Goal: Task Accomplishment & Management: Complete application form

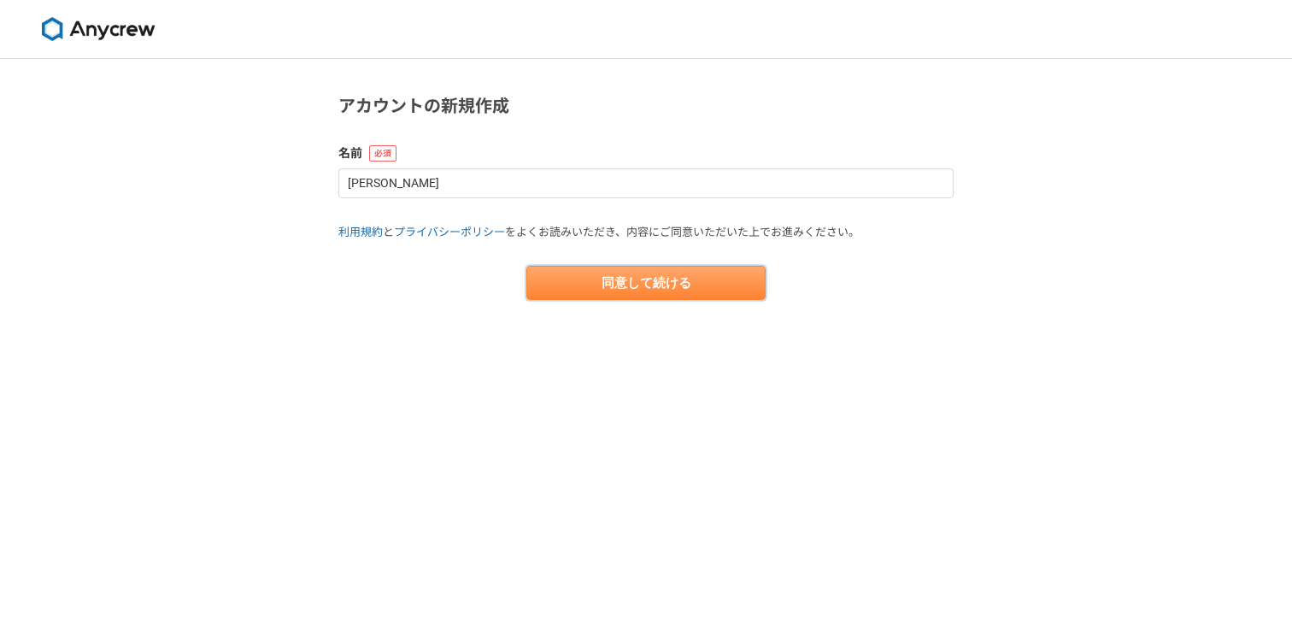
click at [632, 284] on button "同意して続ける" at bounding box center [646, 283] width 239 height 34
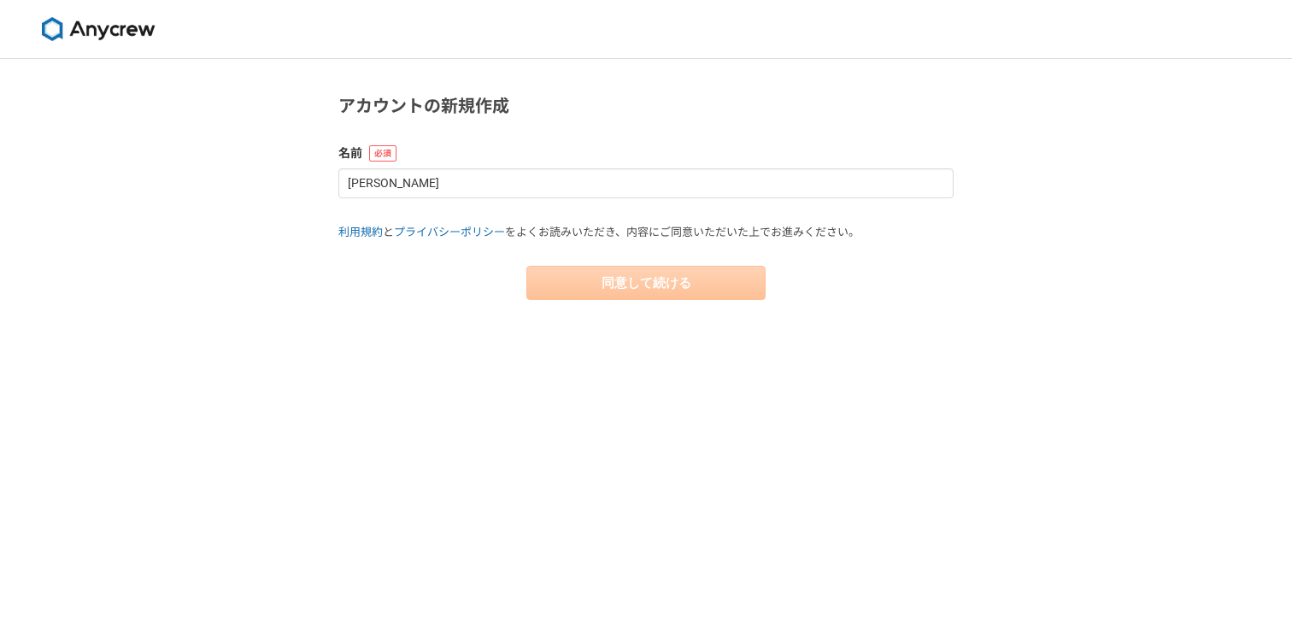
select select "13"
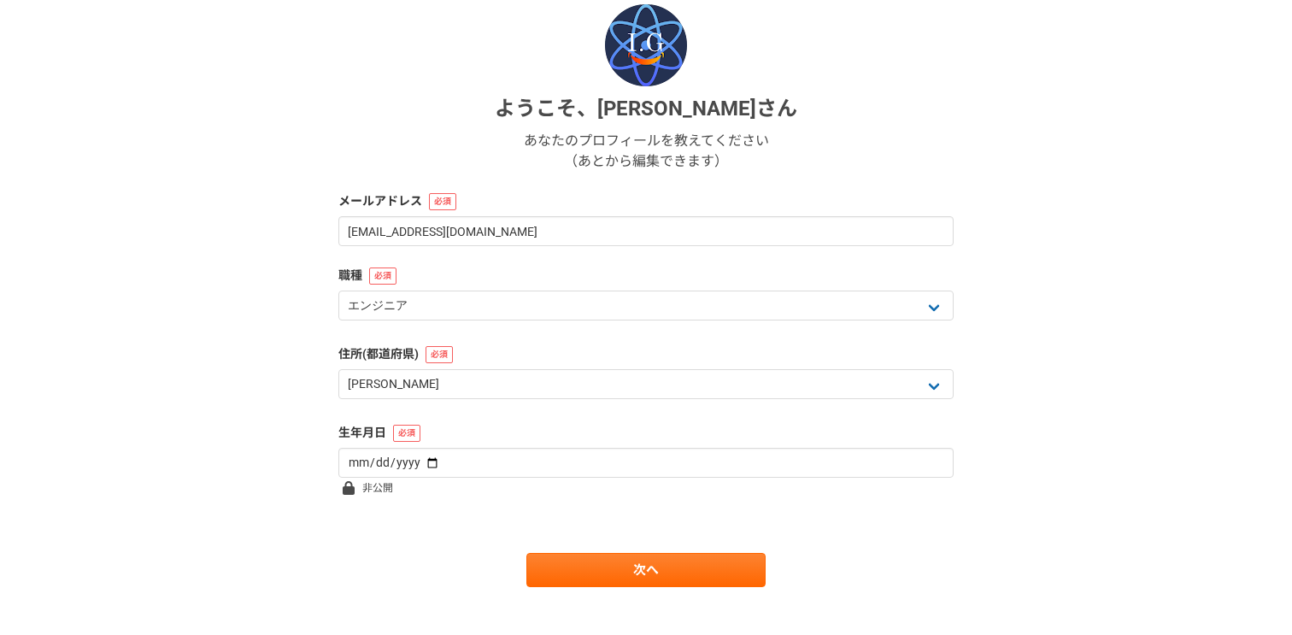
scroll to position [217, 0]
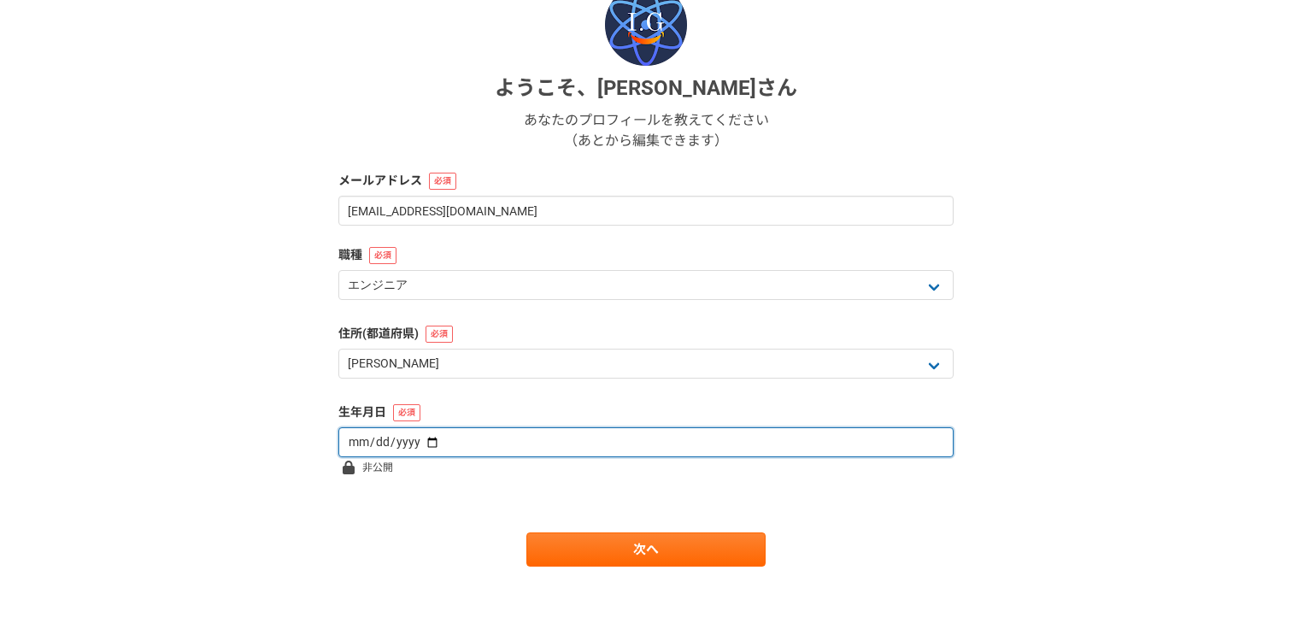
click at [506, 444] on input "date" at bounding box center [645, 442] width 615 height 30
type input "[DATE]"
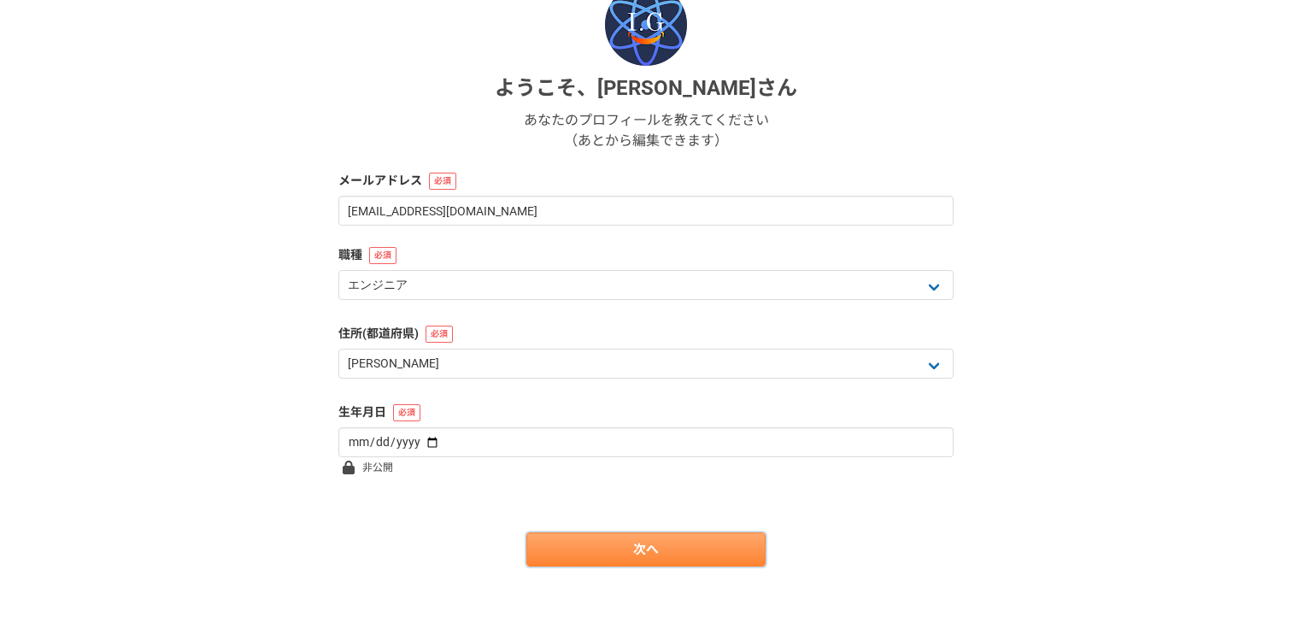
click at [580, 554] on link "次へ" at bounding box center [646, 550] width 239 height 34
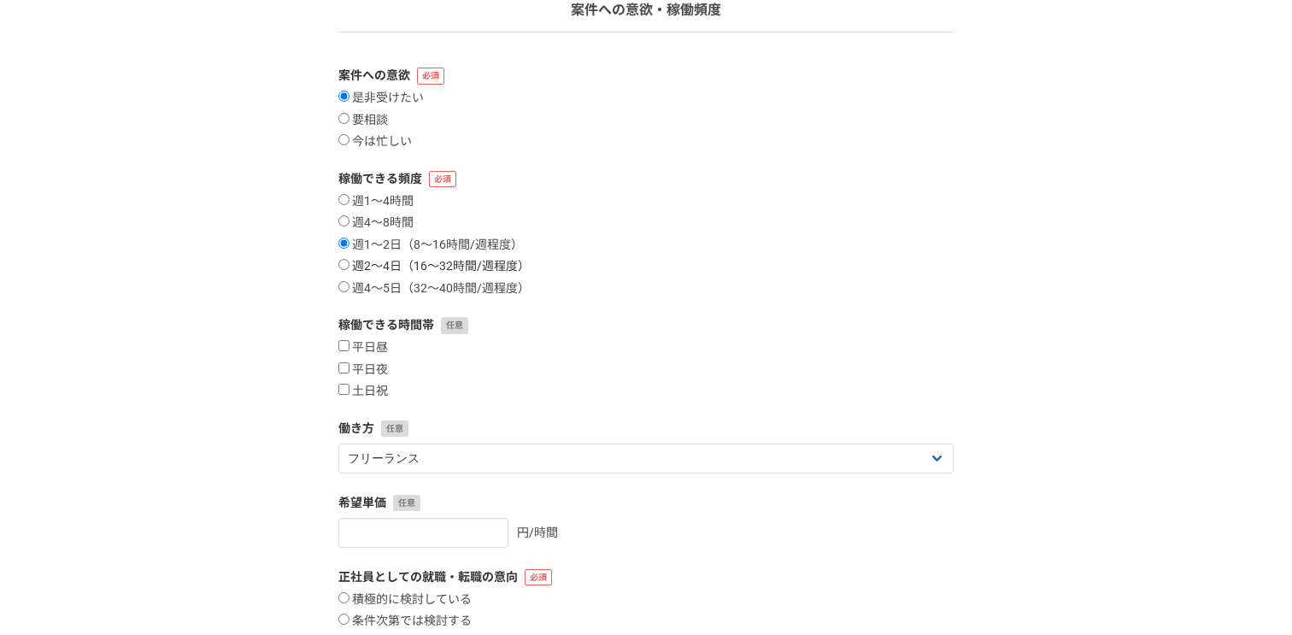
scroll to position [138, 0]
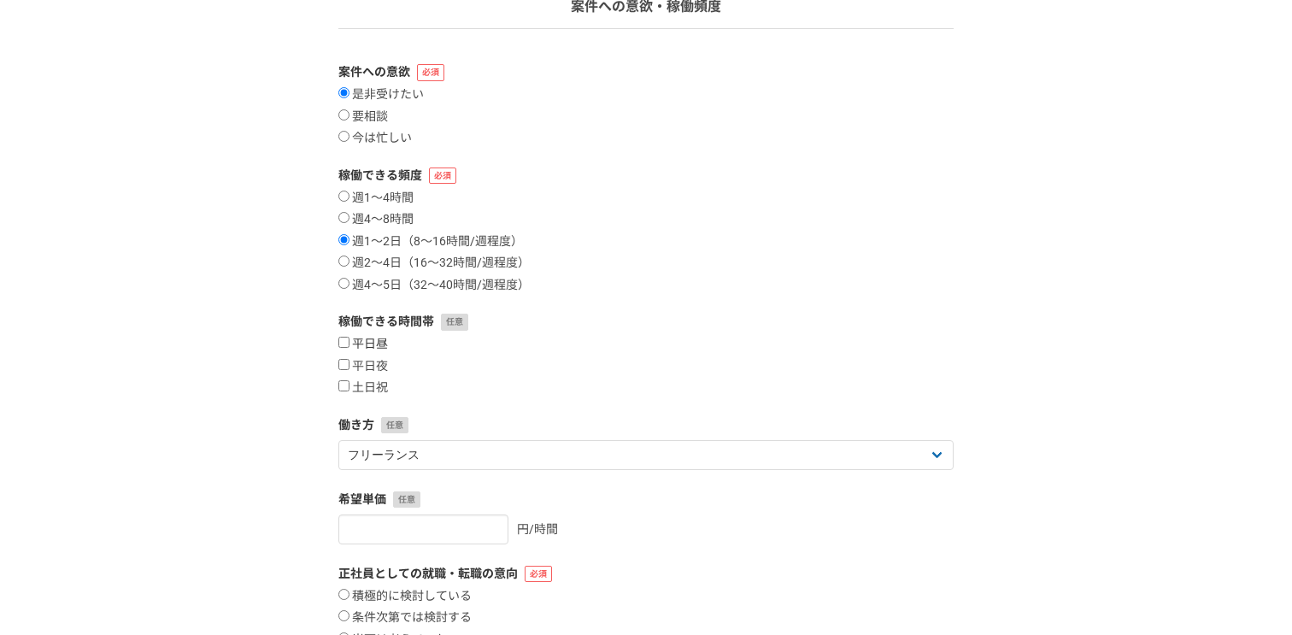
click at [368, 344] on label "平日昼" at bounding box center [363, 344] width 50 height 15
click at [350, 344] on input "平日昼" at bounding box center [343, 342] width 11 height 11
checkbox input "true"
click at [363, 370] on label "平日夜" at bounding box center [363, 366] width 50 height 15
click at [350, 370] on input "平日夜" at bounding box center [343, 364] width 11 height 11
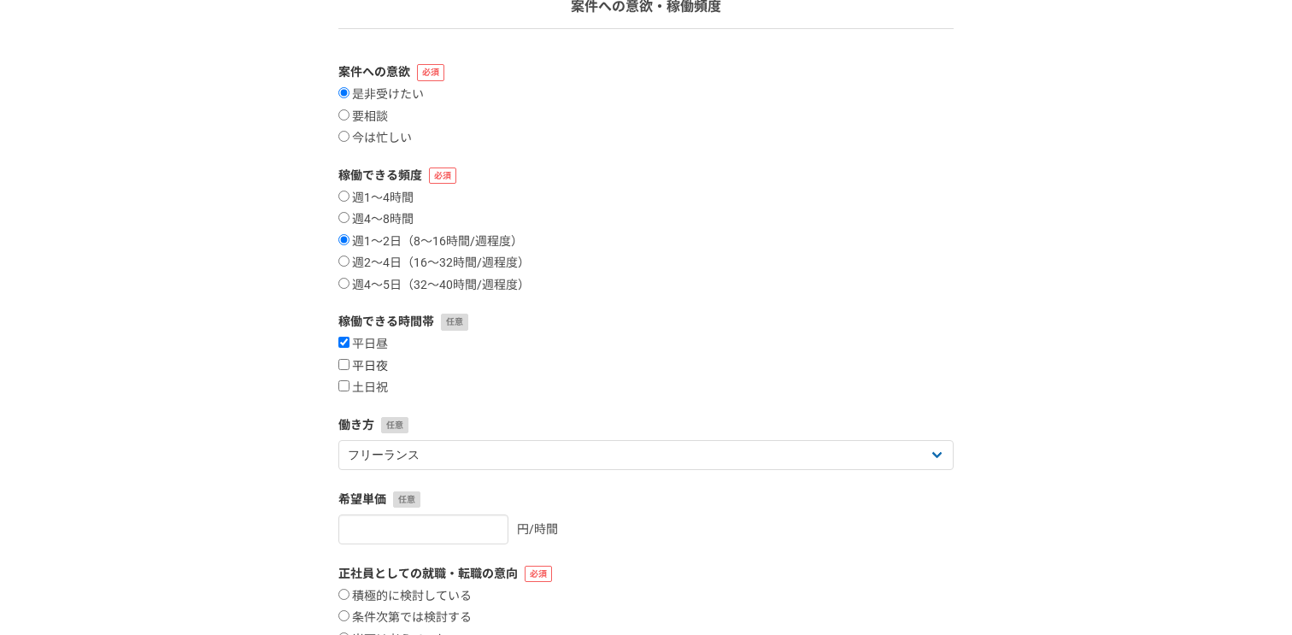
checkbox input "true"
click at [362, 384] on label "土日祝" at bounding box center [363, 387] width 50 height 15
click at [350, 384] on input "土日祝" at bounding box center [343, 385] width 11 height 11
checkbox input "true"
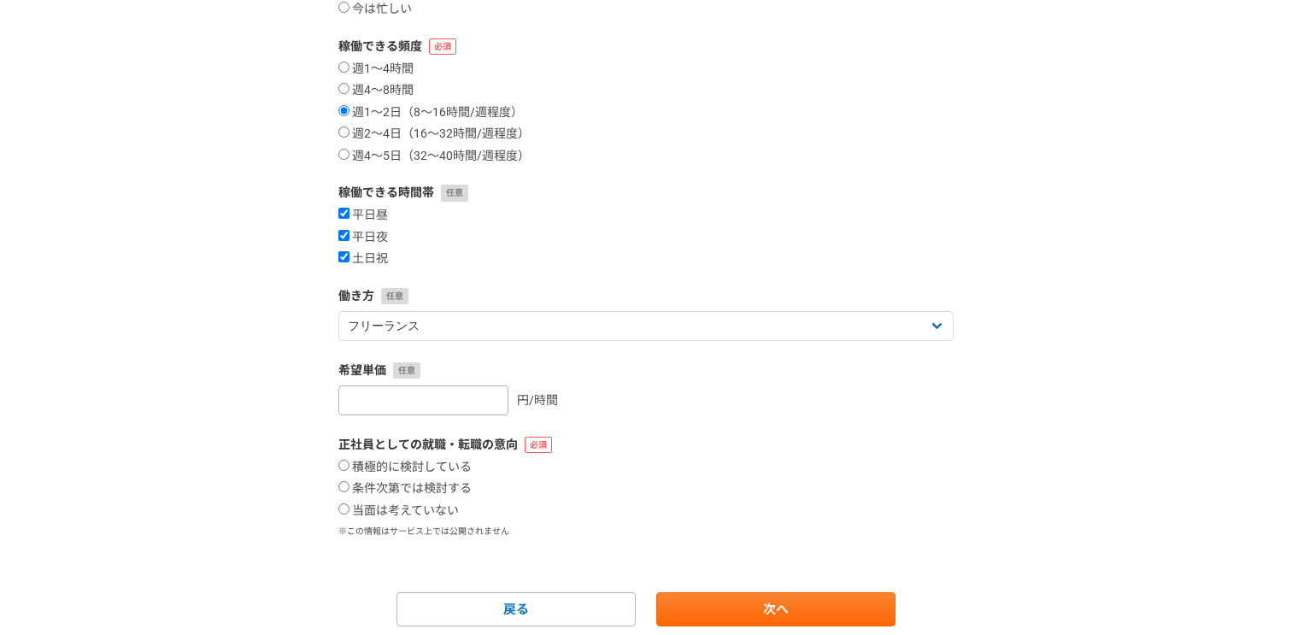
scroll to position [290, 0]
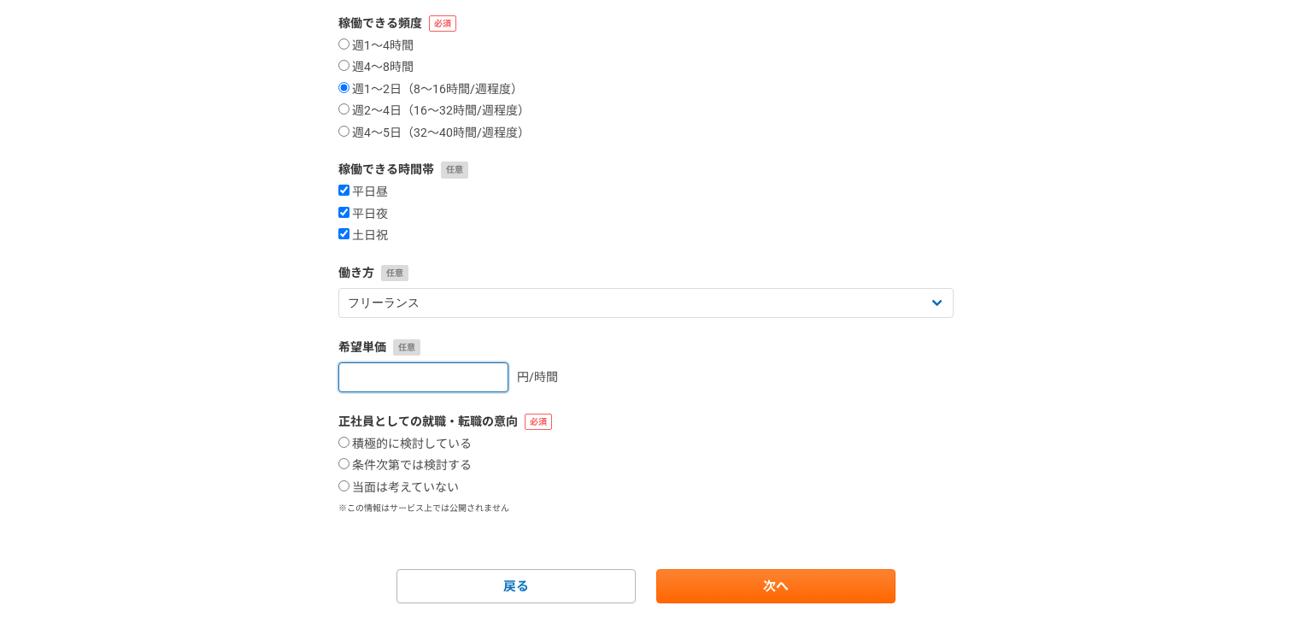
click at [427, 378] on input "number" at bounding box center [423, 377] width 170 height 30
type input "5000"
click at [350, 464] on label "条件次第では検討する" at bounding box center [404, 465] width 133 height 15
click at [350, 464] on input "条件次第では検討する" at bounding box center [343, 463] width 11 height 11
radio input "true"
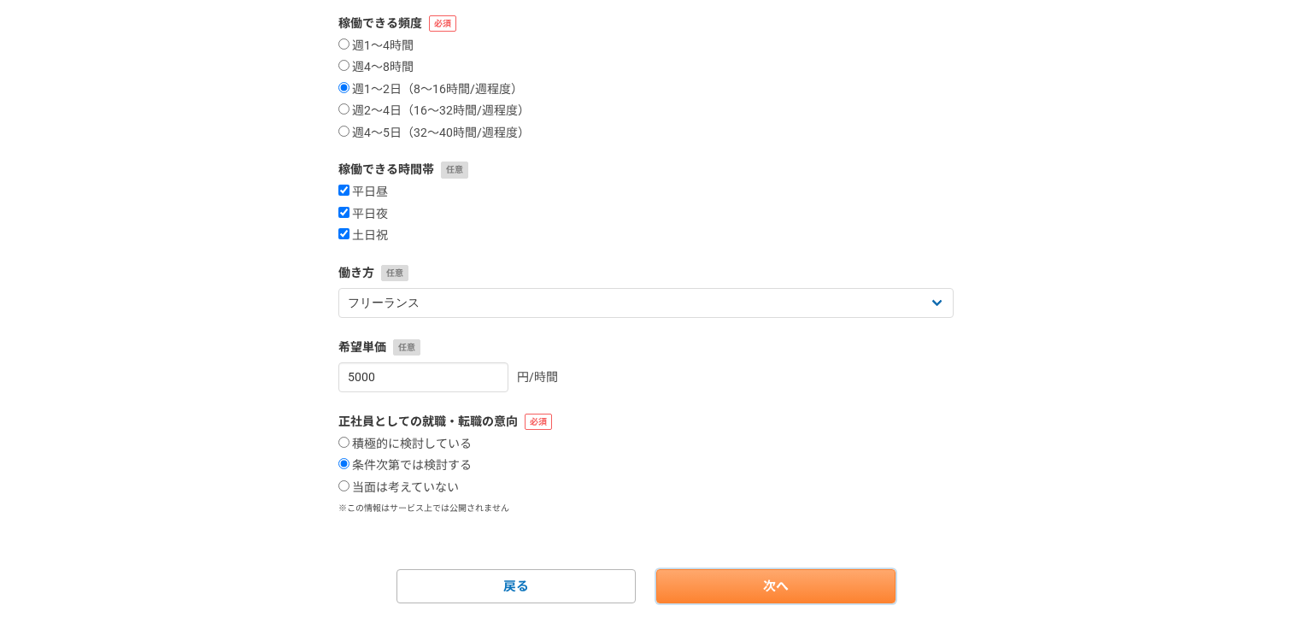
click at [783, 595] on link "次へ" at bounding box center [775, 586] width 239 height 34
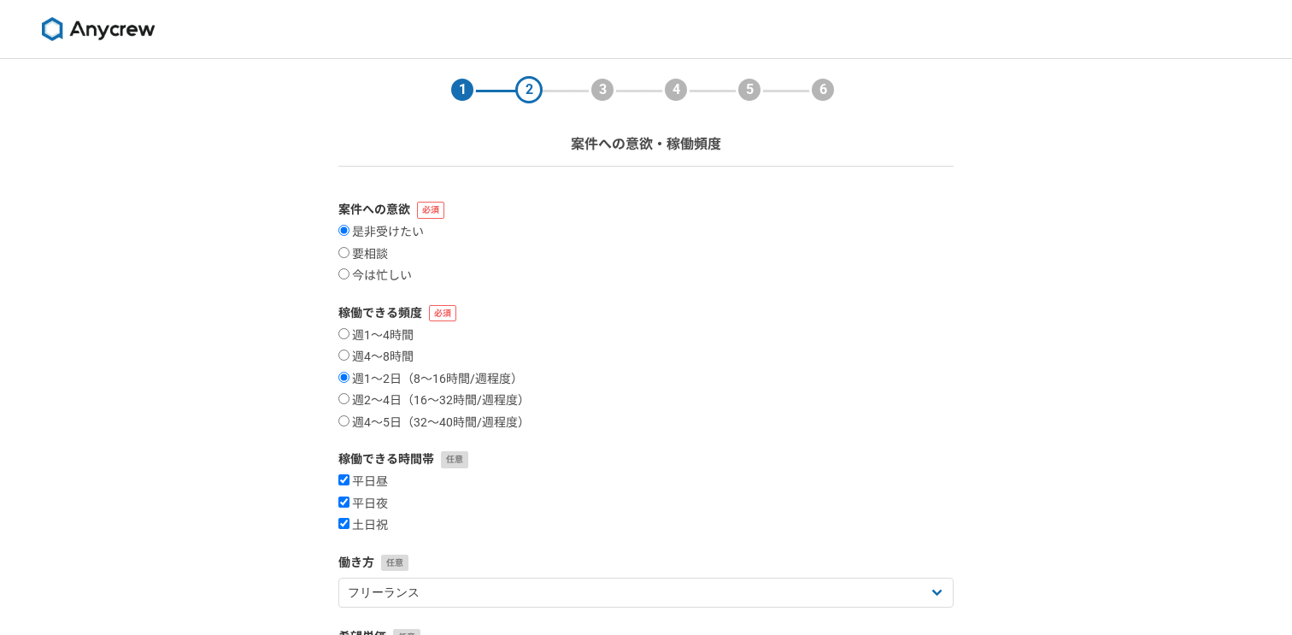
select select
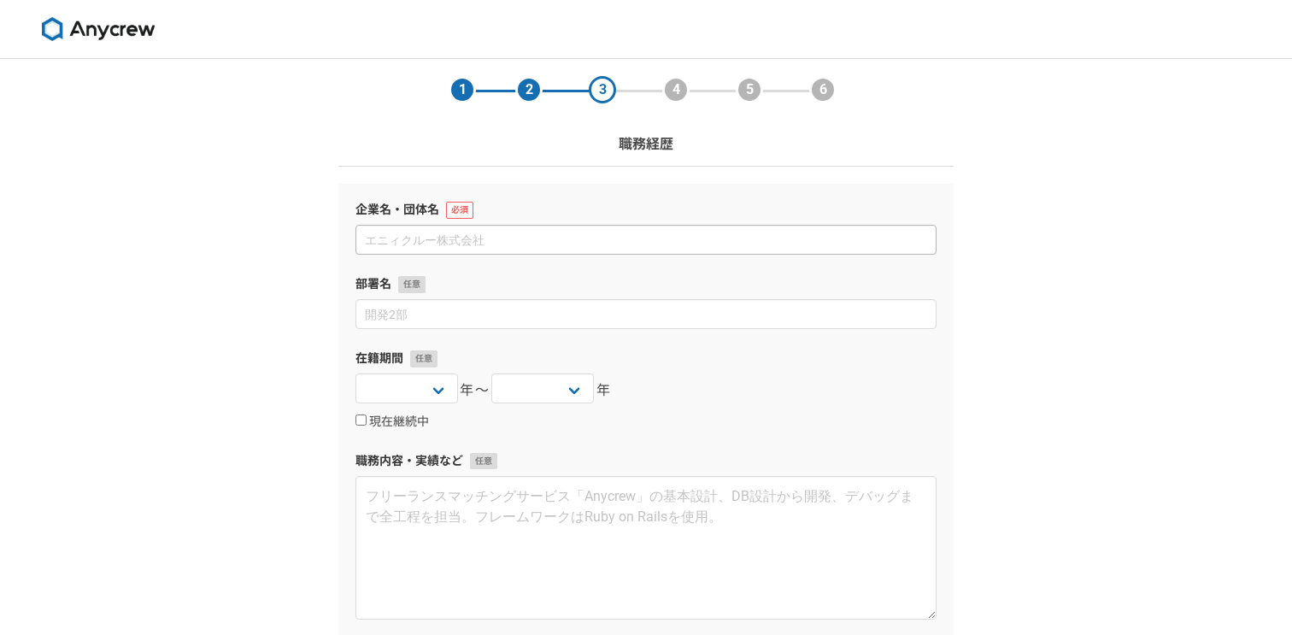
scroll to position [203, 0]
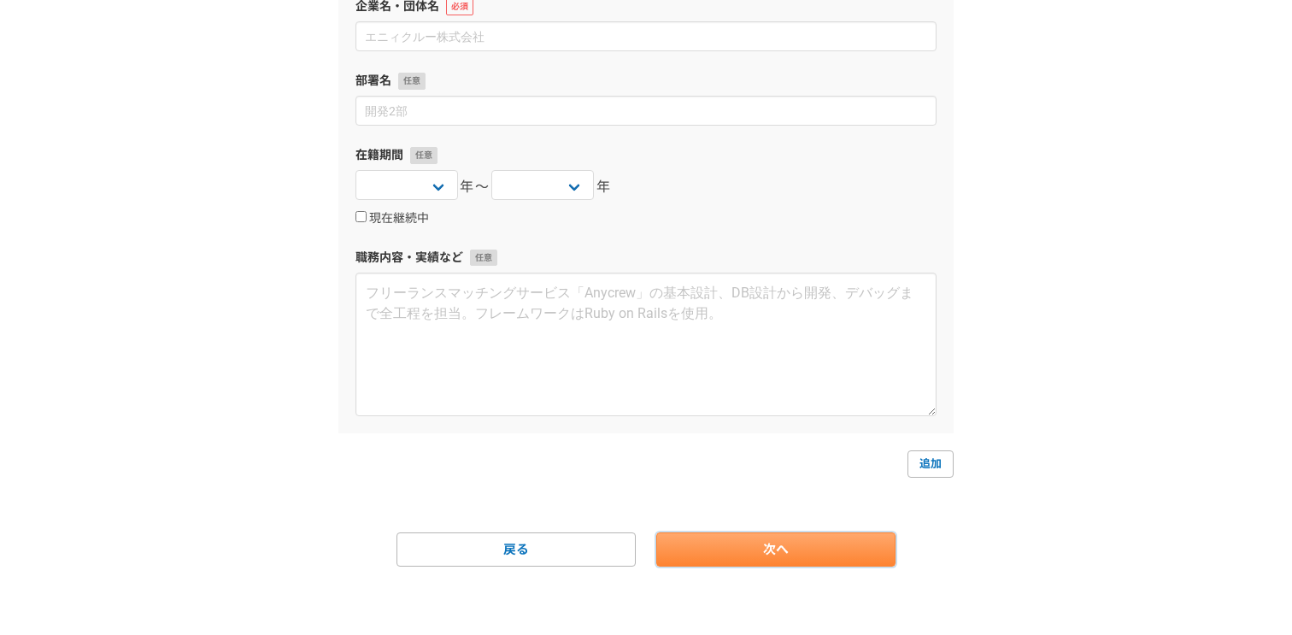
click at [696, 540] on link "次へ" at bounding box center [775, 550] width 239 height 34
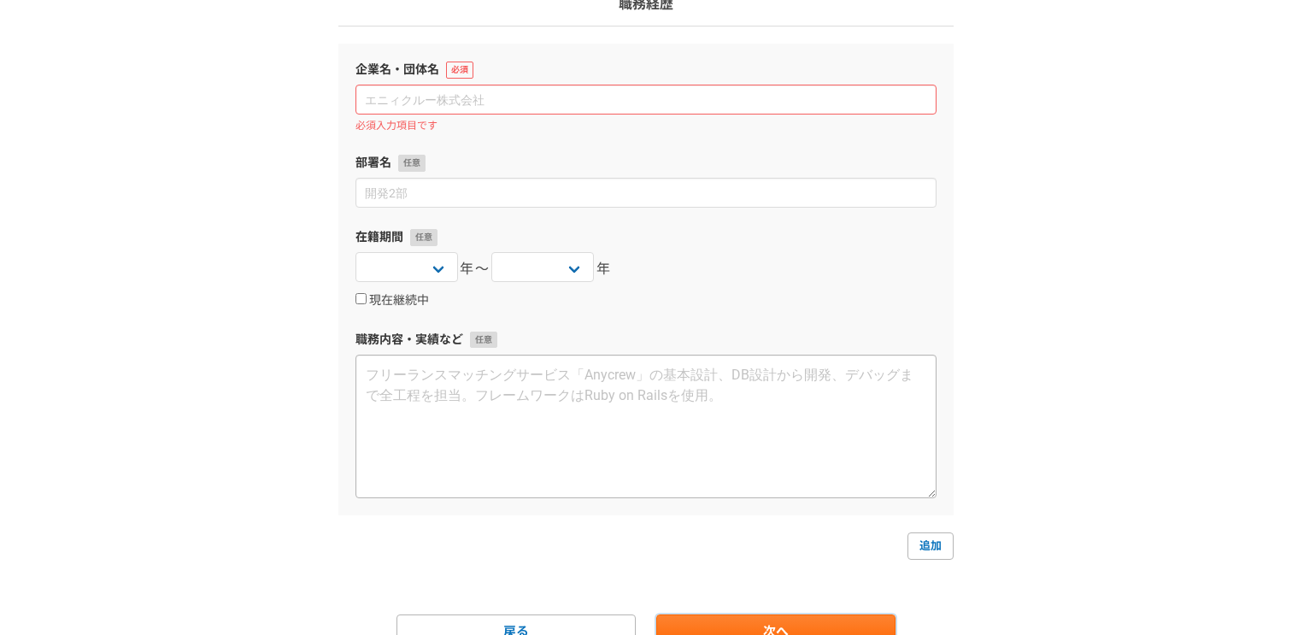
scroll to position [0, 0]
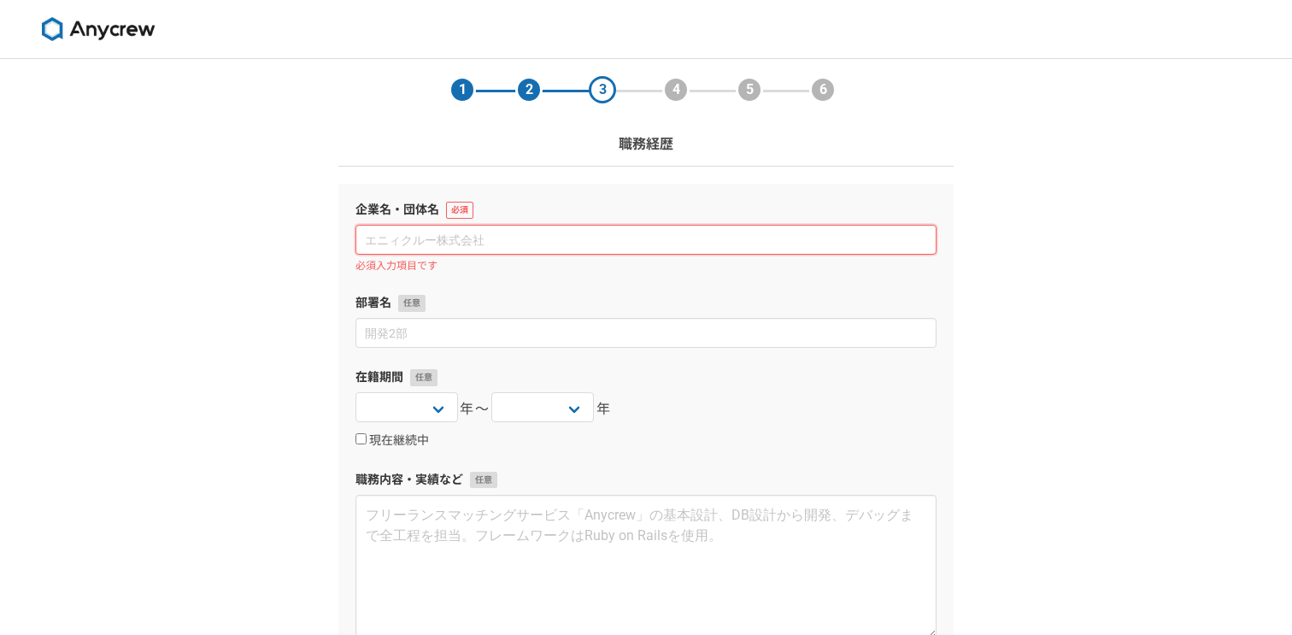
click at [503, 235] on input at bounding box center [646, 240] width 581 height 30
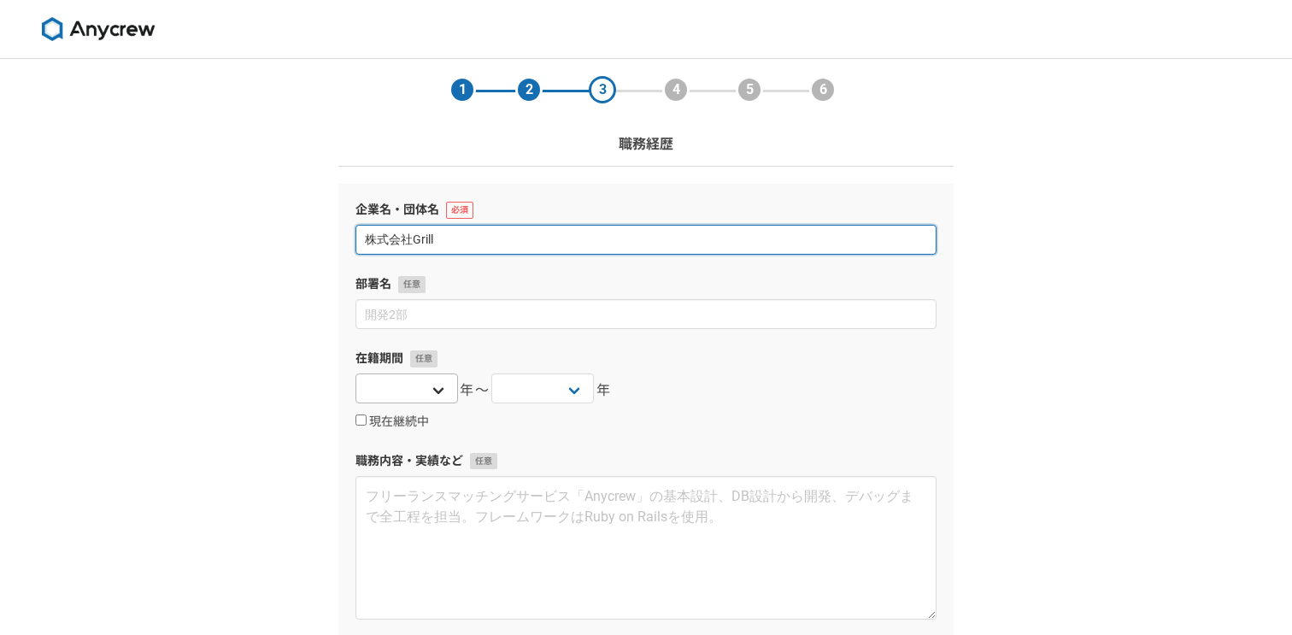
type input "株式会社Grill"
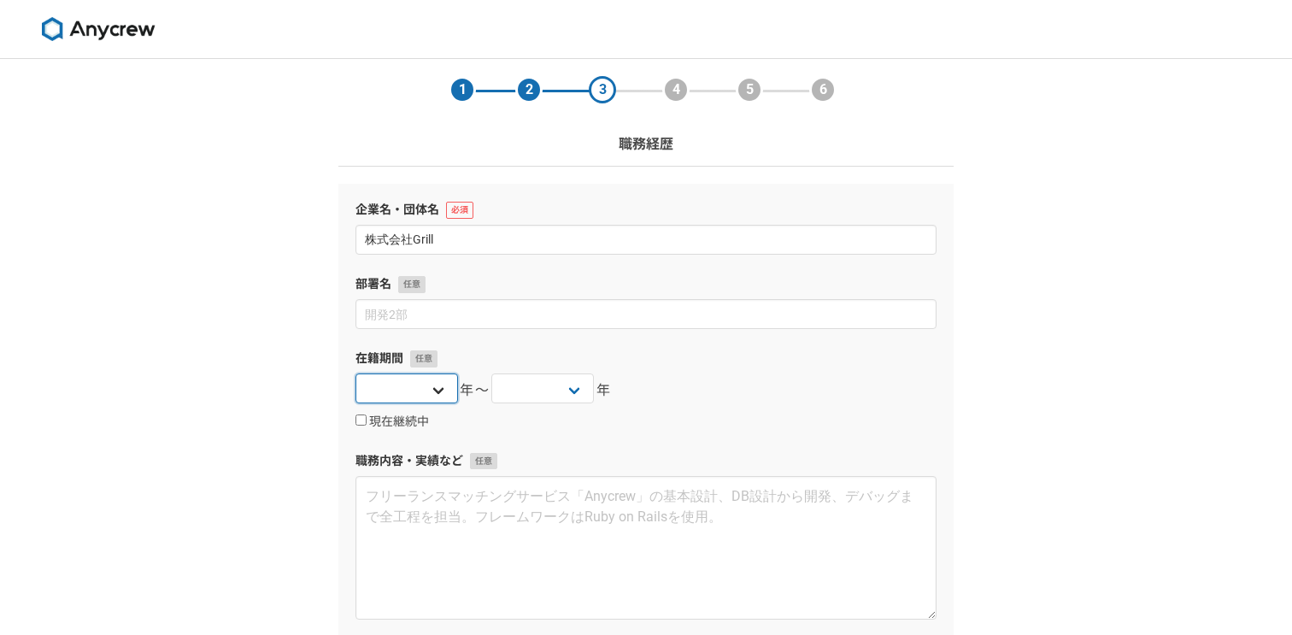
click at [430, 398] on select "[DATE] [DATE] [DATE] [DATE] [DATE] [DATE] [DATE] [DATE] [DATE] [DATE] [DATE] [D…" at bounding box center [407, 389] width 103 height 30
select select "2025"
click at [356, 374] on select "[DATE] [DATE] [DATE] [DATE] [DATE] [DATE] [DATE] [DATE] [DATE] [DATE] [DATE] [D…" at bounding box center [407, 389] width 103 height 30
click at [443, 389] on select "[DATE] [DATE] [DATE] [DATE] [DATE] [DATE] [DATE] [DATE] [DATE] [DATE] [DATE] [D…" at bounding box center [407, 389] width 103 height 30
click at [554, 391] on select "[DATE] [DATE] [DATE] [DATE] [DATE] [DATE] [DATE] [DATE] [DATE] [DATE] [DATE] [D…" at bounding box center [542, 389] width 103 height 30
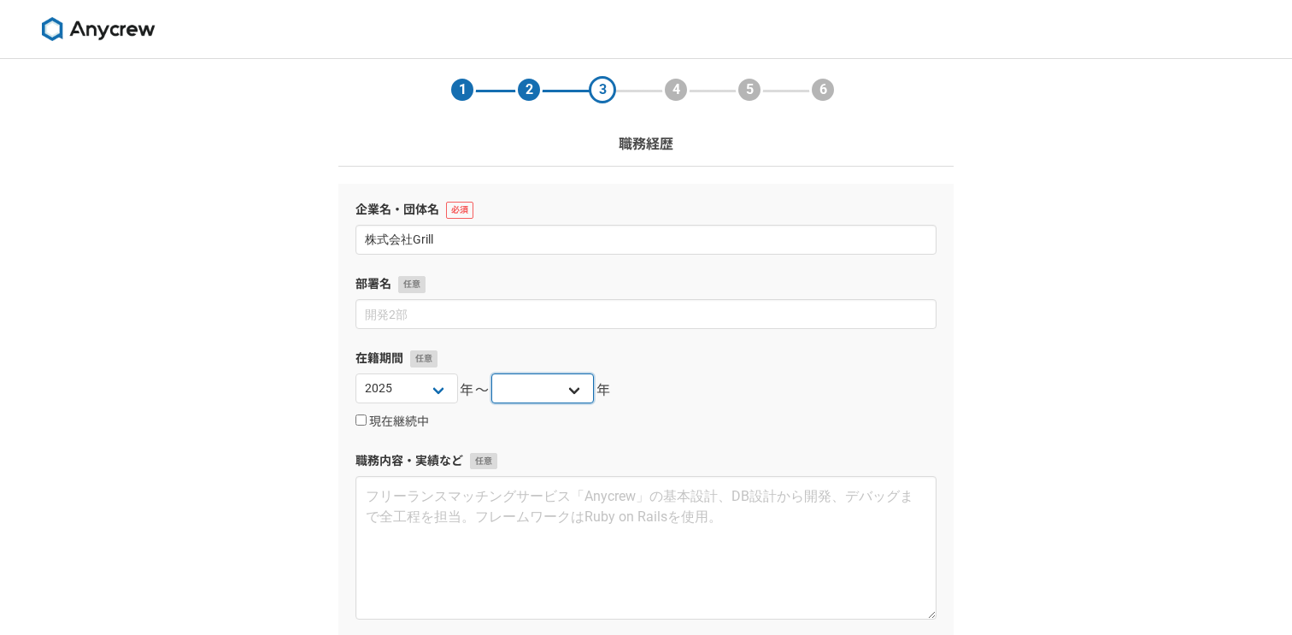
select select "2025"
click at [491, 374] on select "[DATE] [DATE] [DATE] [DATE] [DATE] [DATE] [DATE] [DATE] [DATE] [DATE] [DATE] [D…" at bounding box center [542, 389] width 103 height 30
click at [439, 390] on select "[DATE] [DATE] [DATE] [DATE] [DATE] [DATE] [DATE] [DATE] [DATE] [DATE] [DATE] [D…" at bounding box center [407, 389] width 103 height 30
select select "2024"
click at [356, 374] on select "[DATE] [DATE] [DATE] [DATE] [DATE] [DATE] [DATE] [DATE] [DATE] [DATE] [DATE] [D…" at bounding box center [407, 389] width 103 height 30
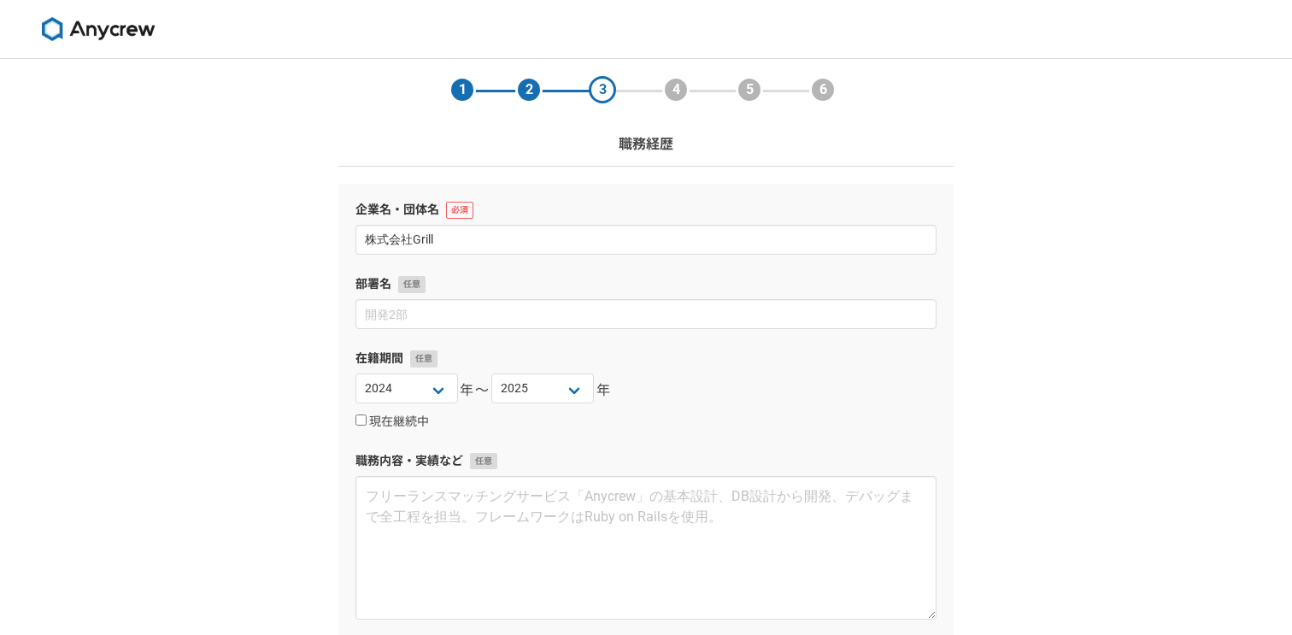
click at [563, 442] on div "企業名・団体名 株式会社Grill 部署名 在籍期間 [DATE] [DATE] [DATE] [DATE] [DATE] [DATE] [DATE] [DA…" at bounding box center [645, 410] width 615 height 452
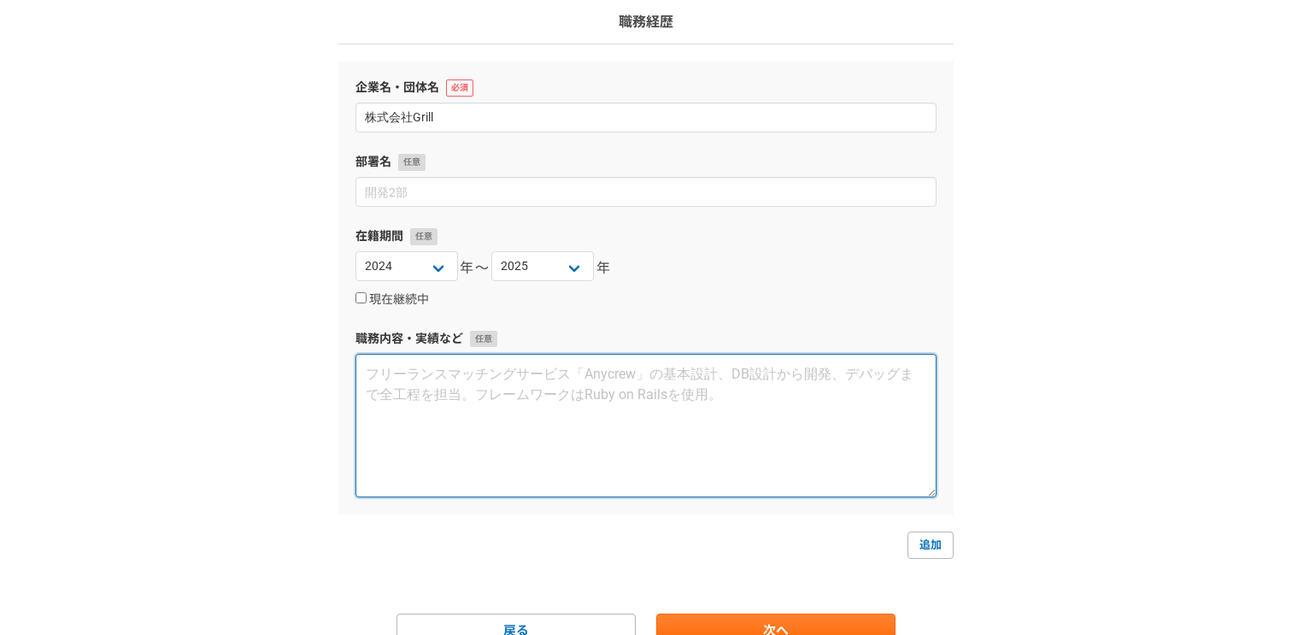
click at [563, 441] on textarea at bounding box center [646, 426] width 581 height 144
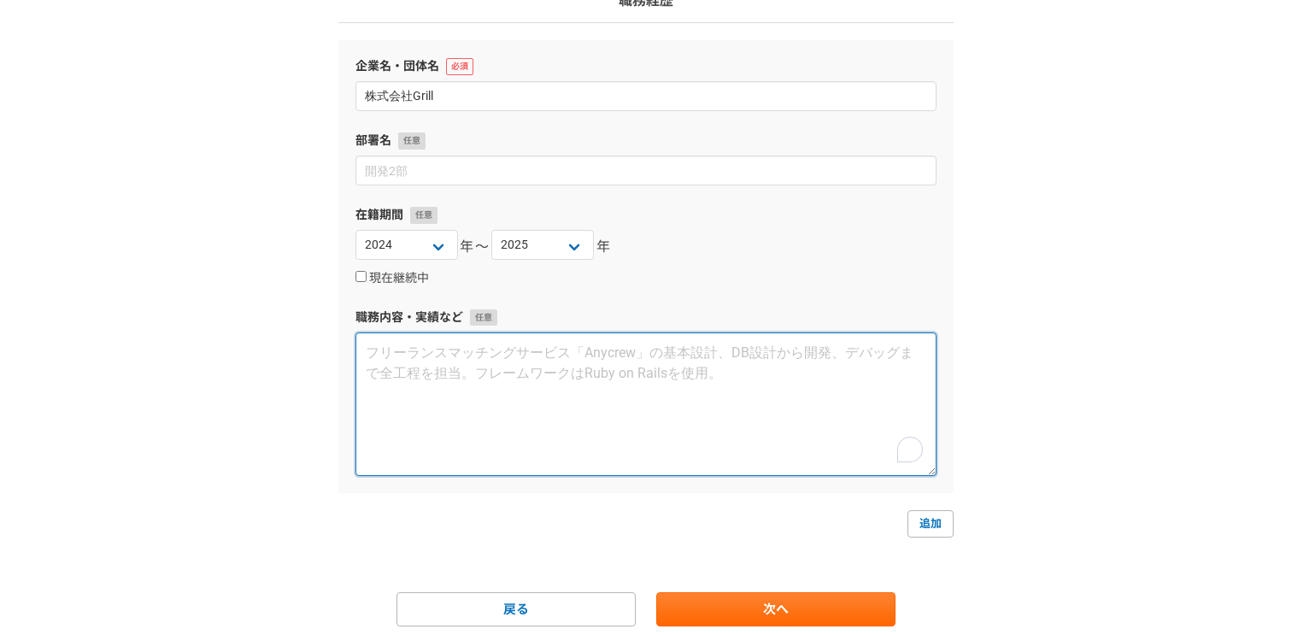
scroll to position [156, 0]
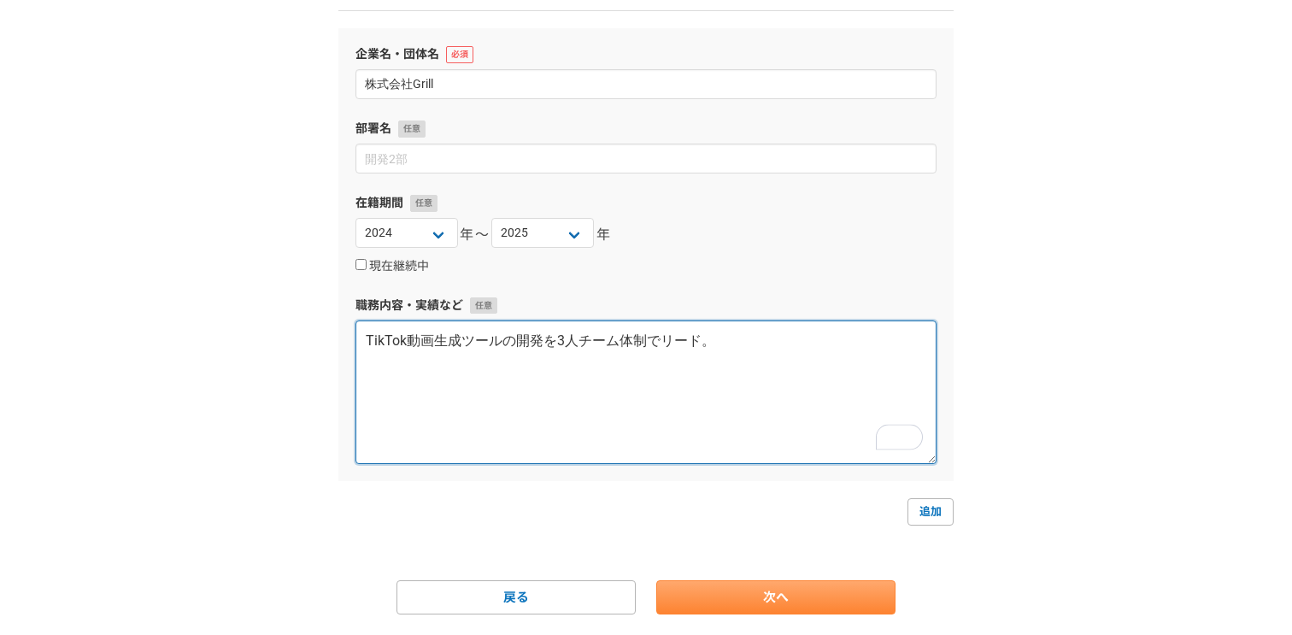
type textarea "TikTok動画生成ツールの開発を3人チーム体制でリード。"
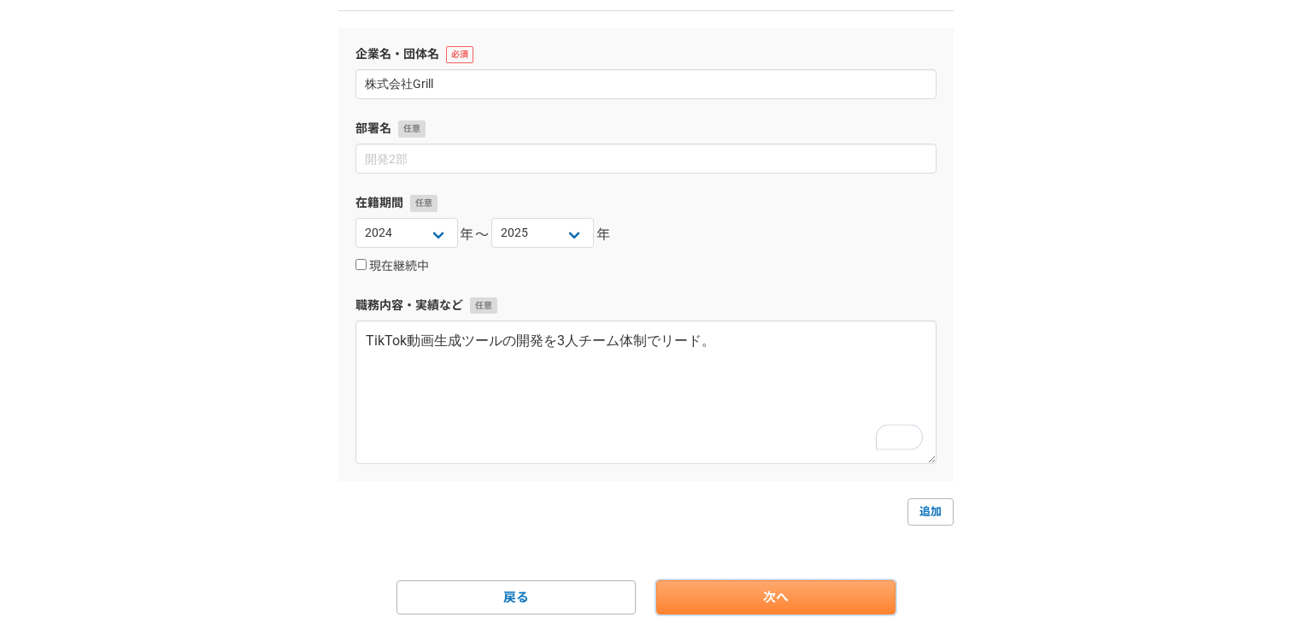
click at [803, 599] on link "次へ" at bounding box center [775, 597] width 239 height 34
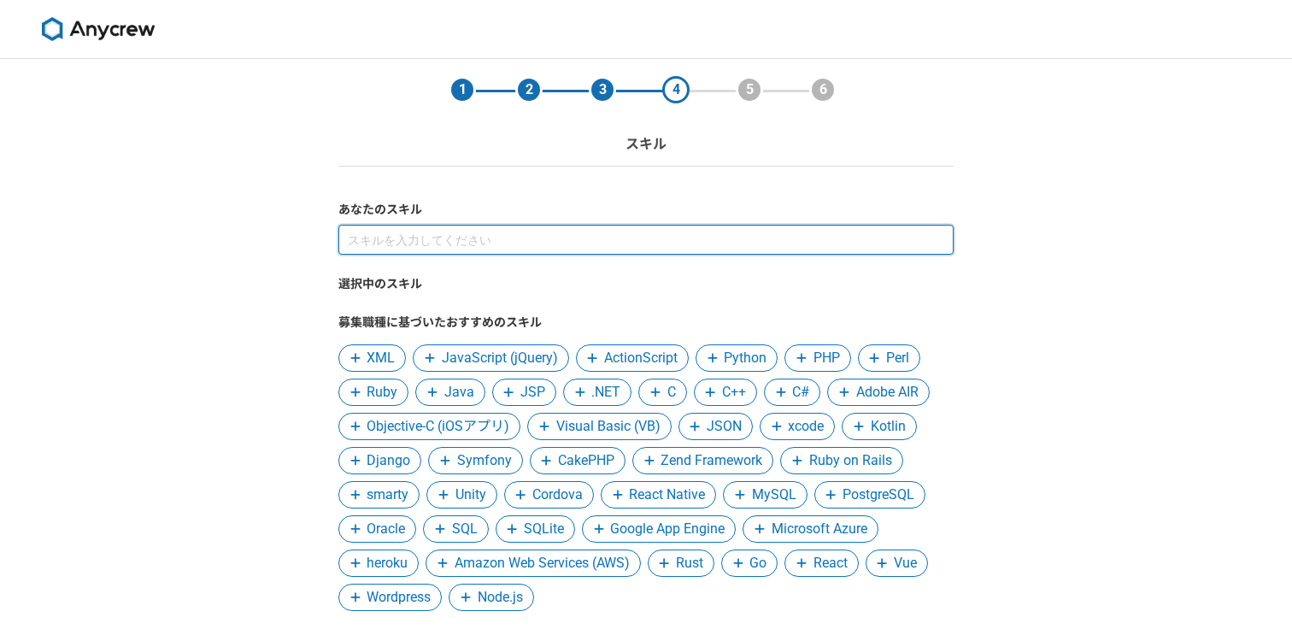
click at [502, 238] on input at bounding box center [645, 240] width 615 height 30
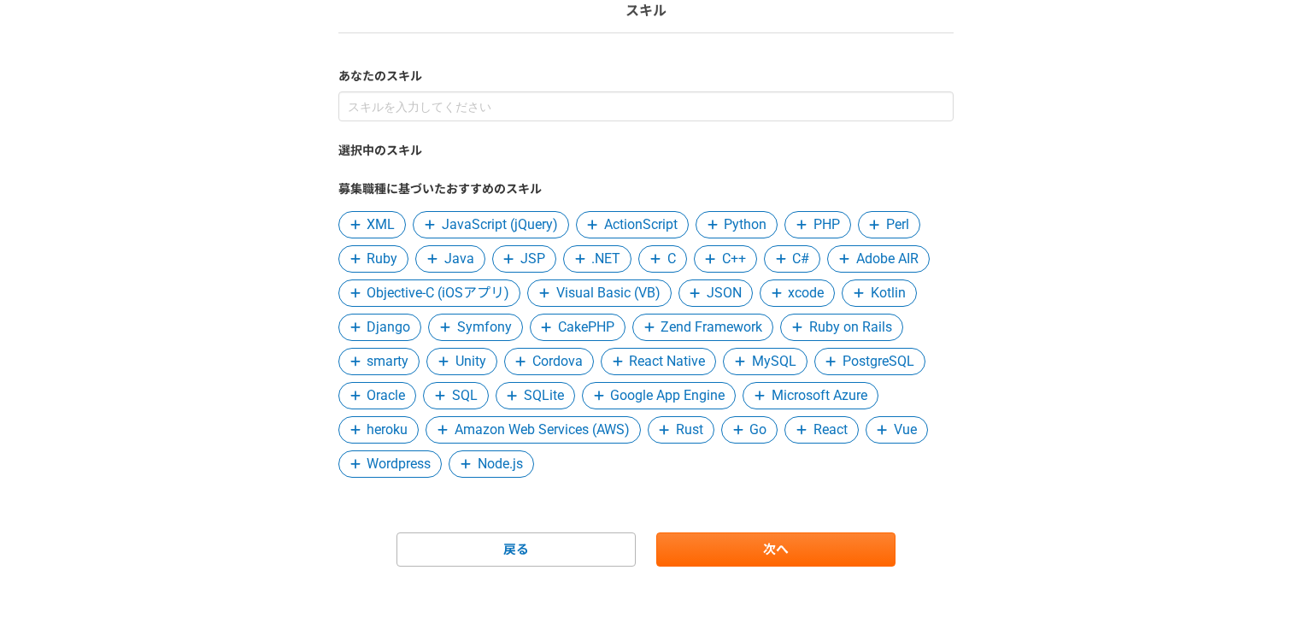
click at [718, 232] on span at bounding box center [713, 225] width 21 height 21
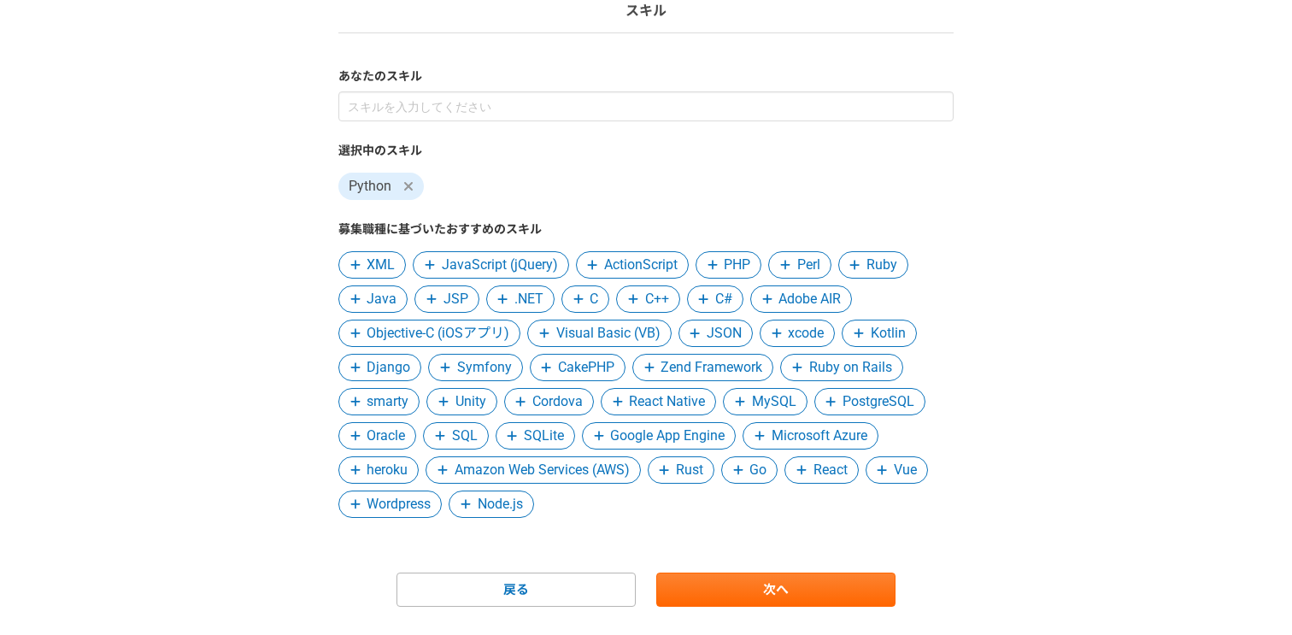
click at [802, 474] on icon at bounding box center [802, 470] width 10 height 12
click at [739, 406] on icon at bounding box center [740, 402] width 10 height 12
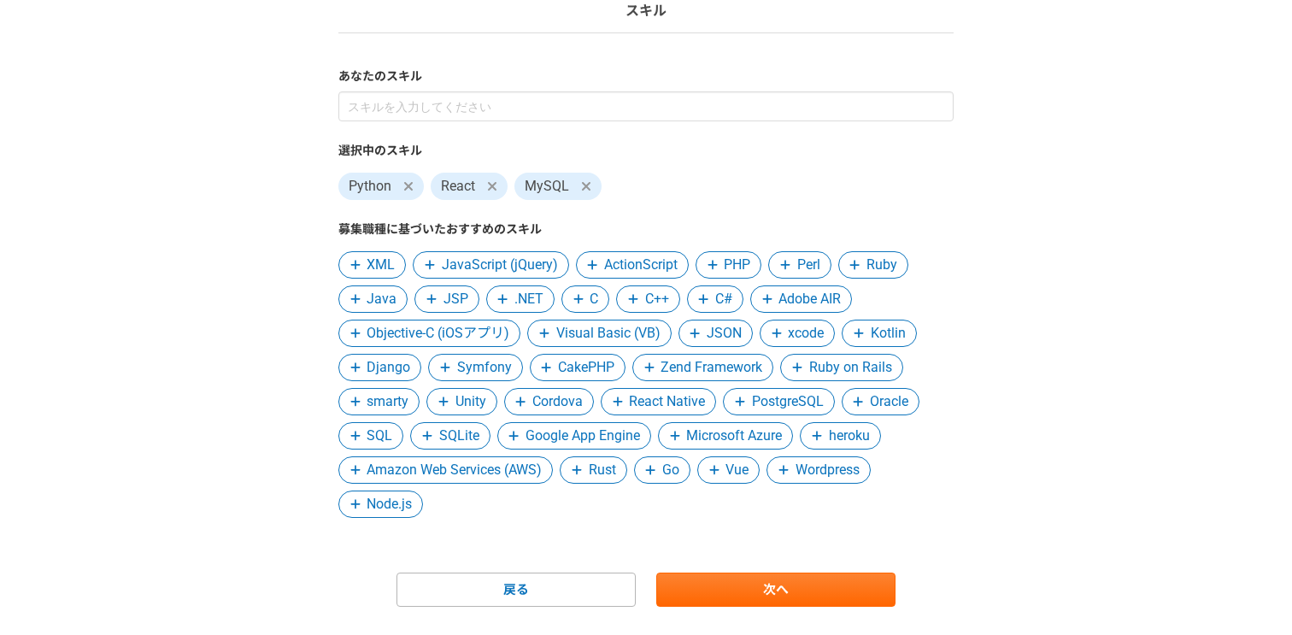
click at [444, 473] on span "Amazon Web Services (AWS)" at bounding box center [454, 470] width 175 height 21
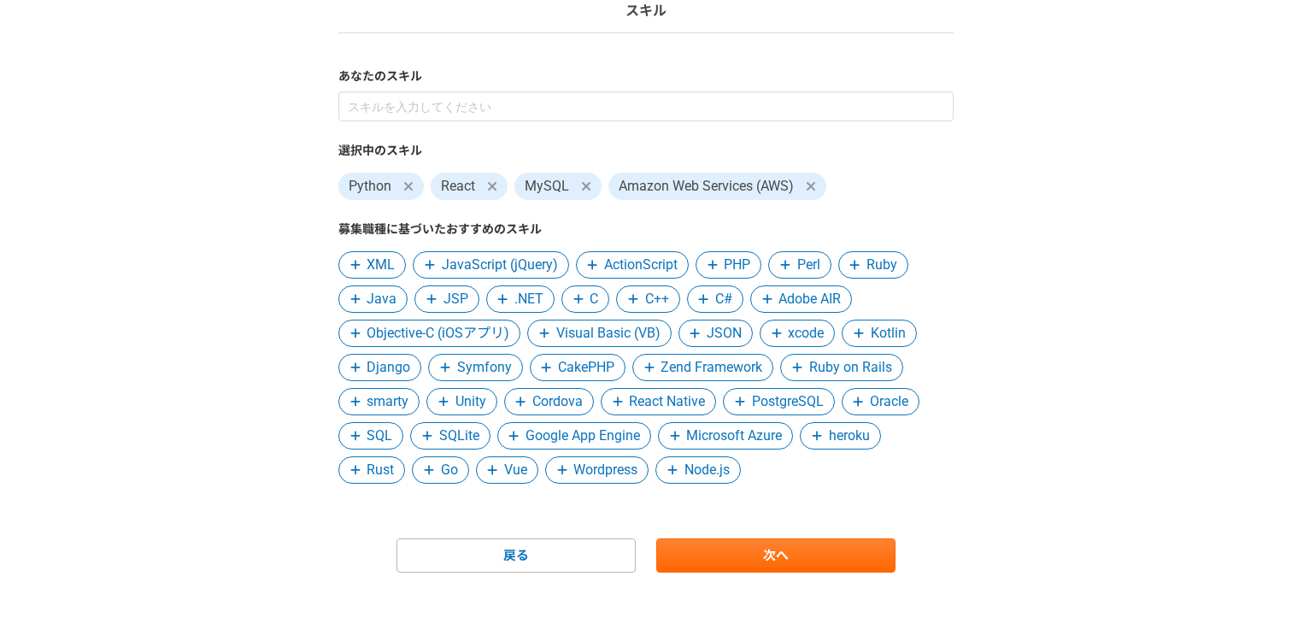
click at [439, 438] on span "SQLite" at bounding box center [459, 436] width 40 height 21
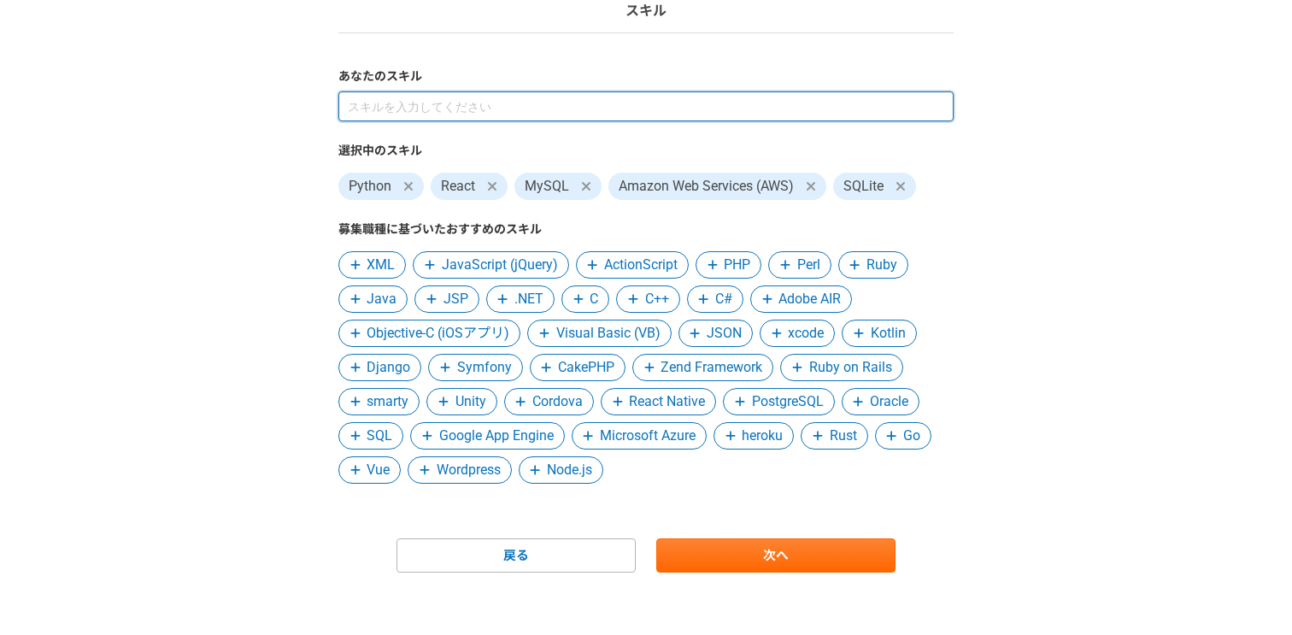
click at [556, 109] on input at bounding box center [645, 106] width 615 height 30
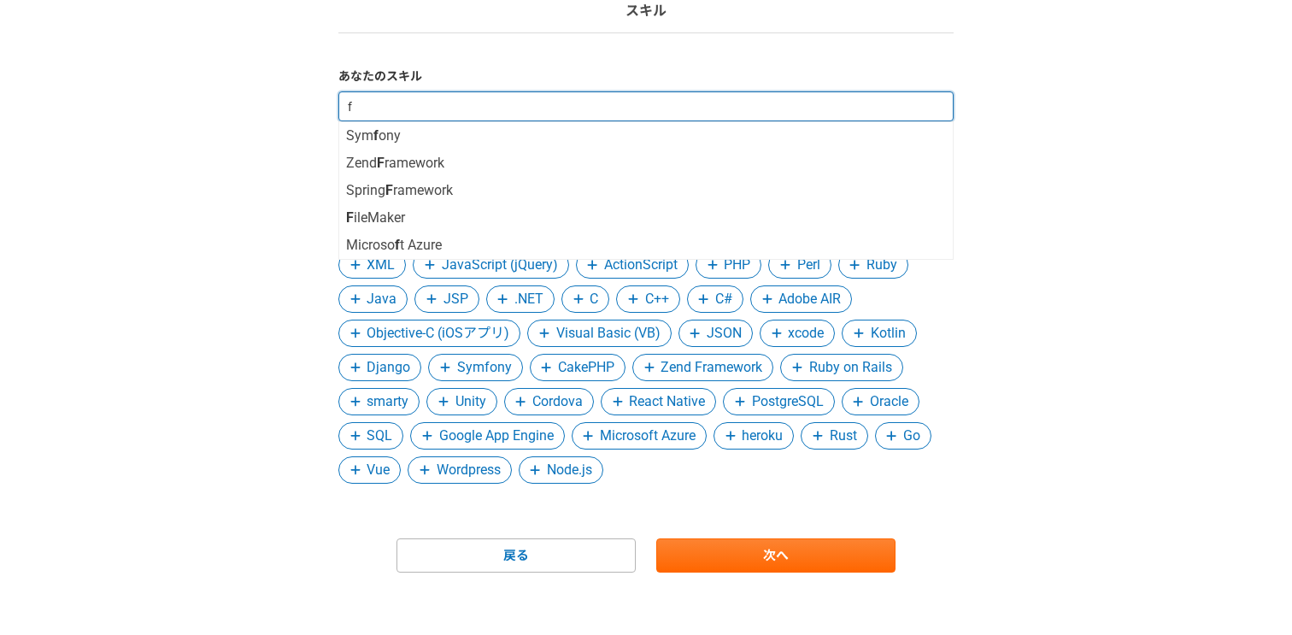
type input "fl"
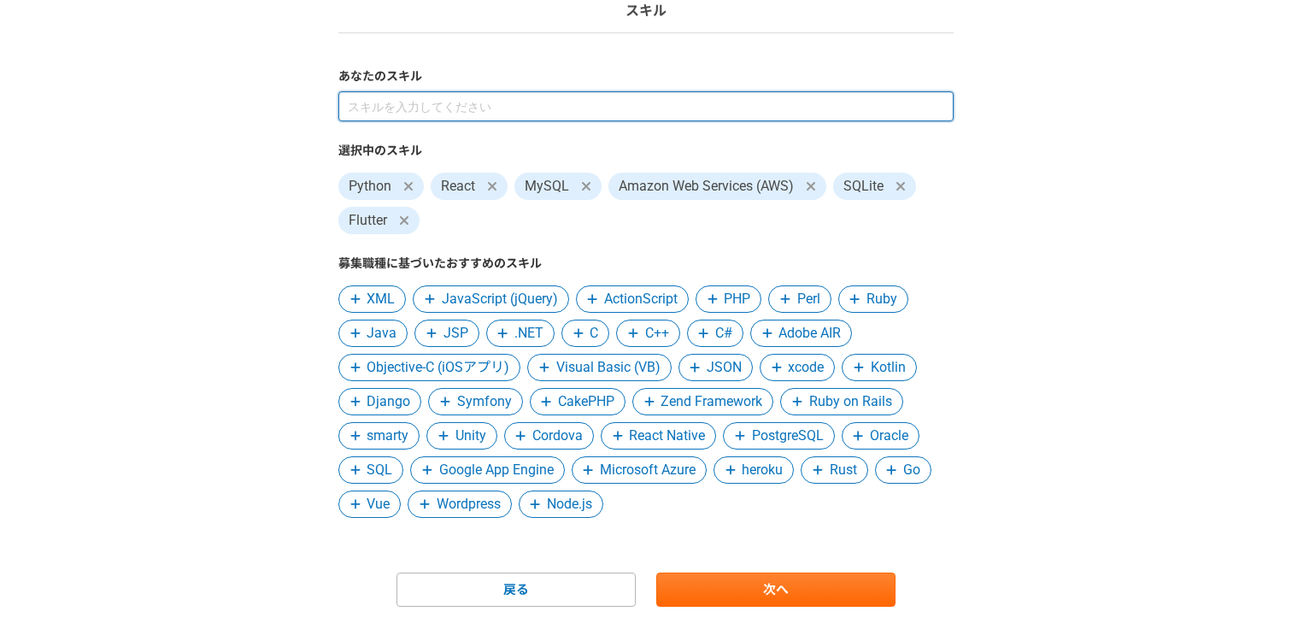
click at [638, 106] on input at bounding box center [645, 106] width 615 height 30
type input "gcp"
click at [522, 101] on input at bounding box center [645, 106] width 615 height 30
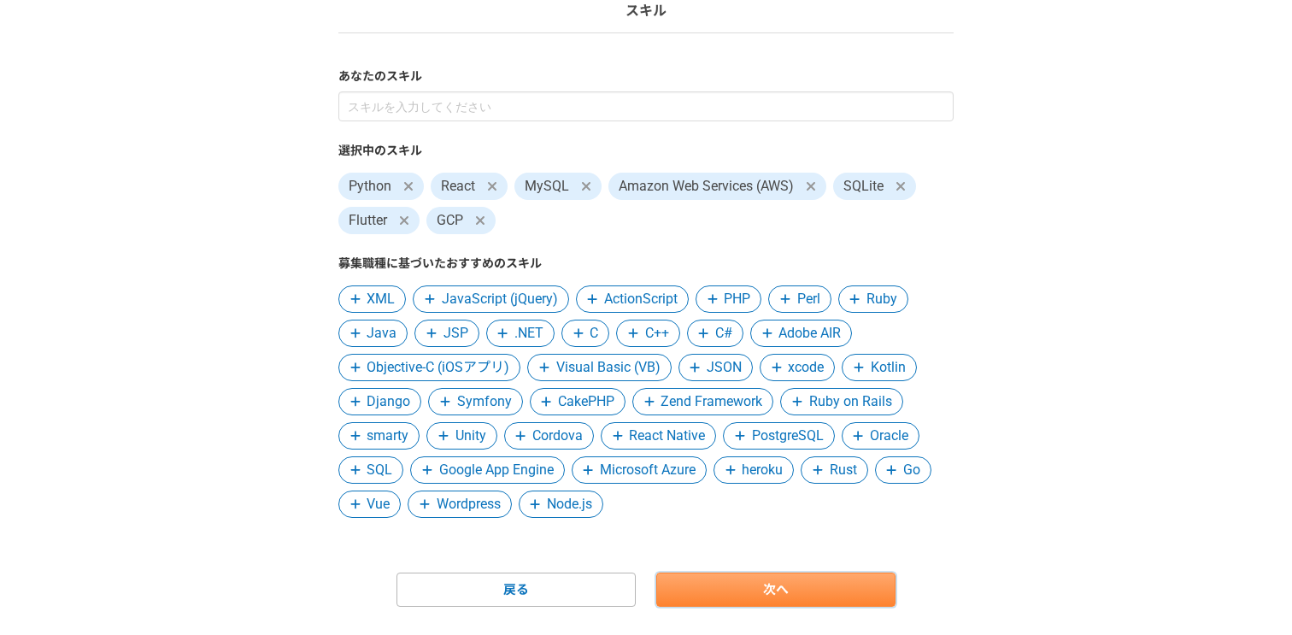
click at [747, 592] on link "次へ" at bounding box center [775, 590] width 239 height 34
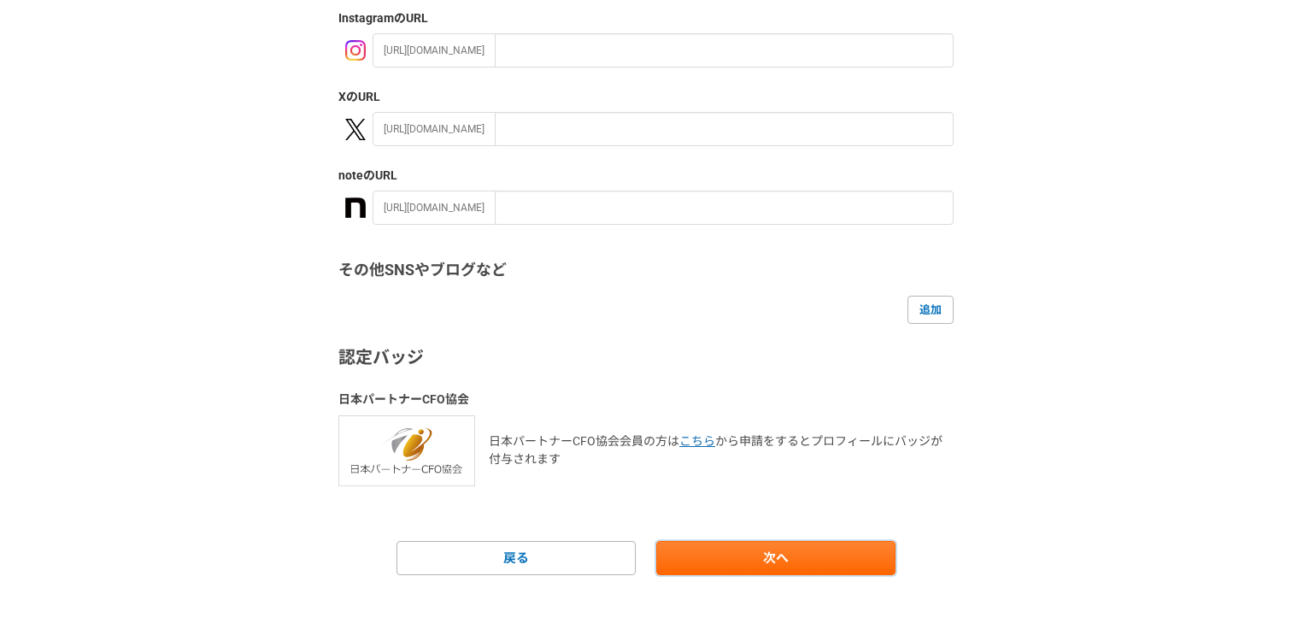
scroll to position [298, 0]
click at [730, 555] on link "次へ" at bounding box center [775, 556] width 239 height 34
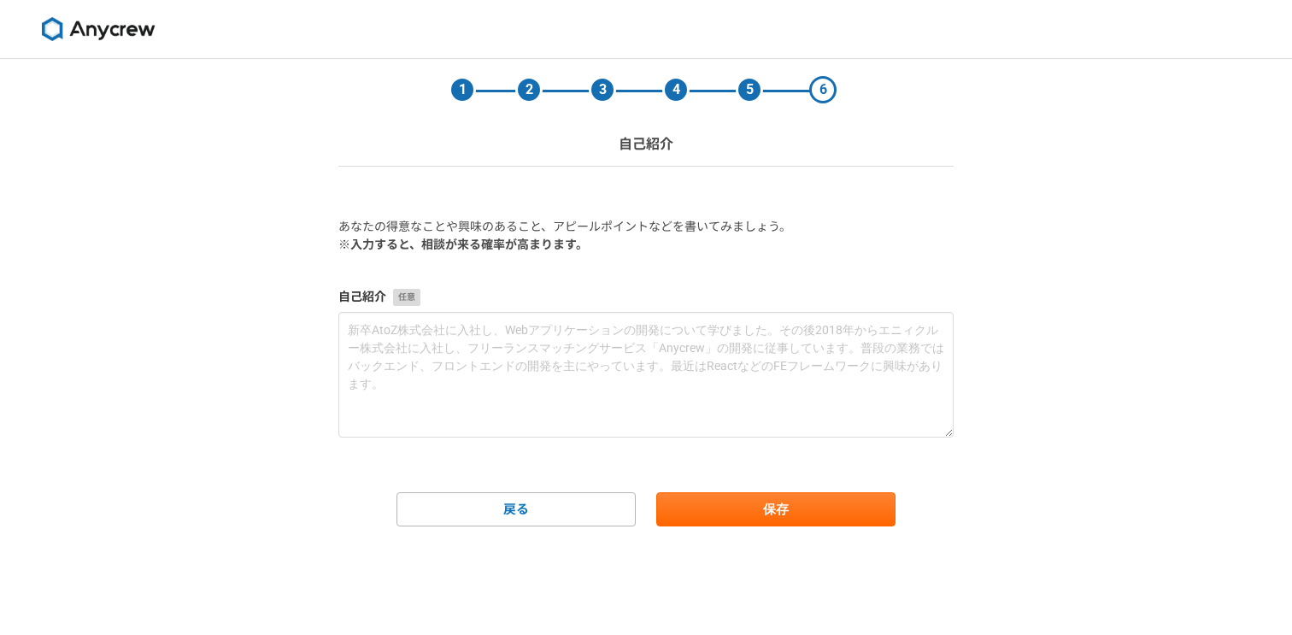
scroll to position [0, 0]
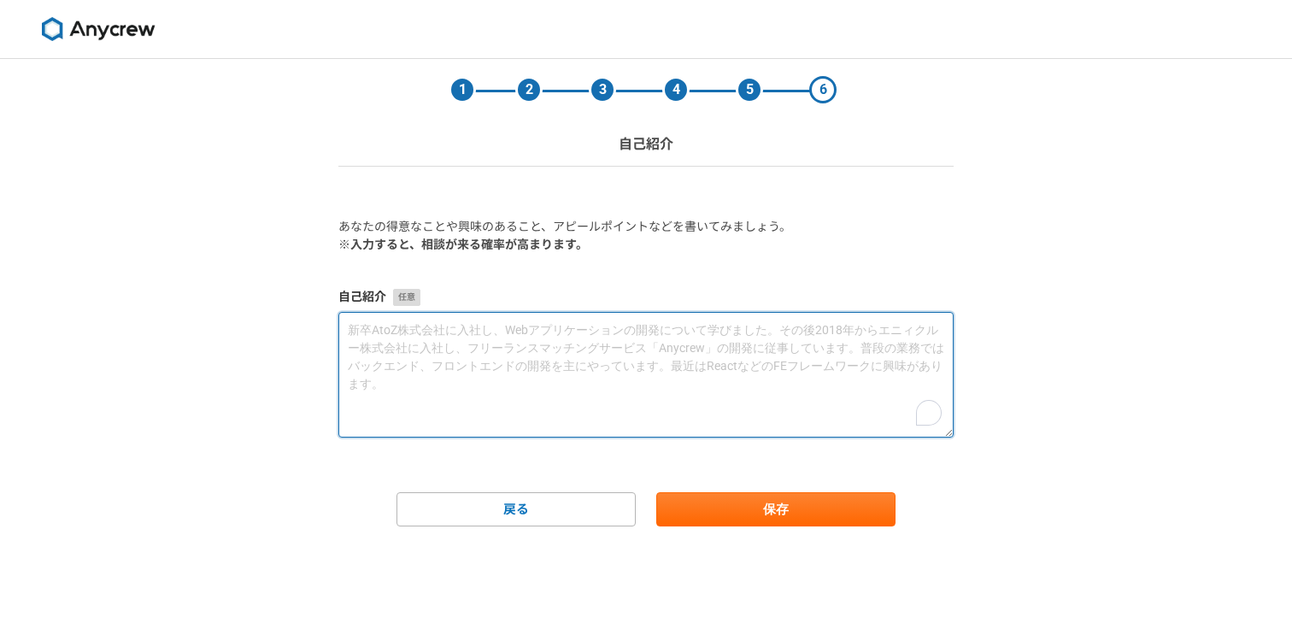
click at [725, 405] on textarea "To enrich screen reader interactions, please activate Accessibility in Grammarl…" at bounding box center [645, 375] width 615 height 126
paste textarea "[URL][DOMAIN_NAME]"
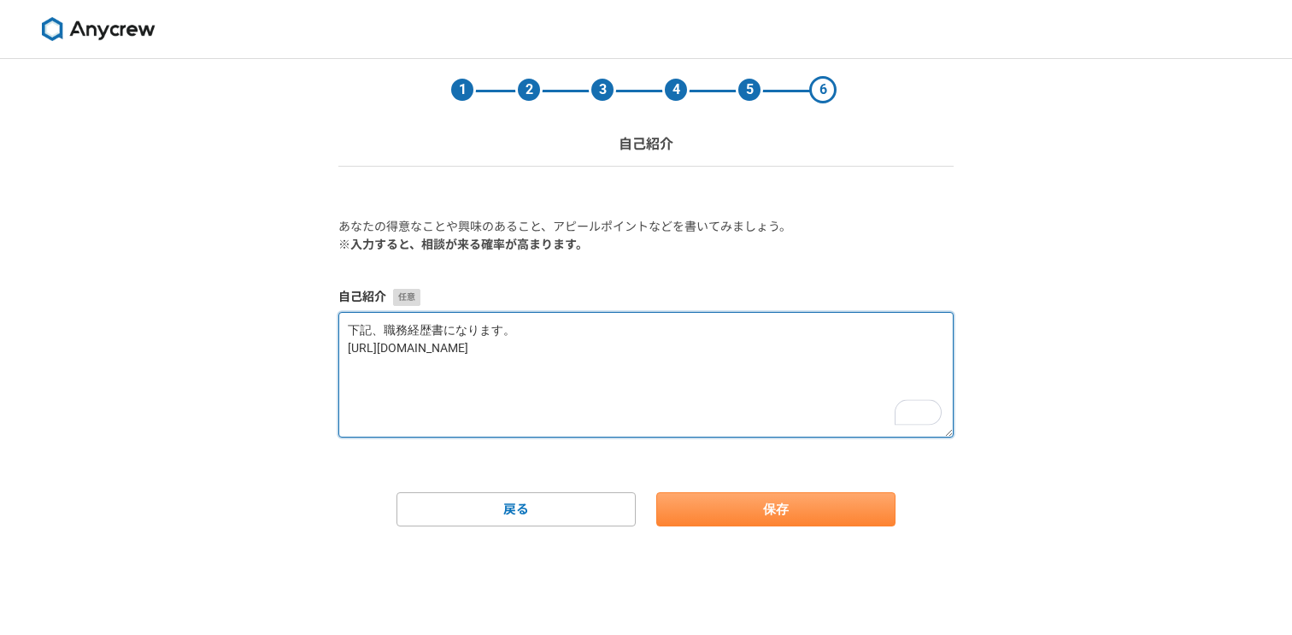
type textarea "下記、職務経歴書になります。 [URL][DOMAIN_NAME]"
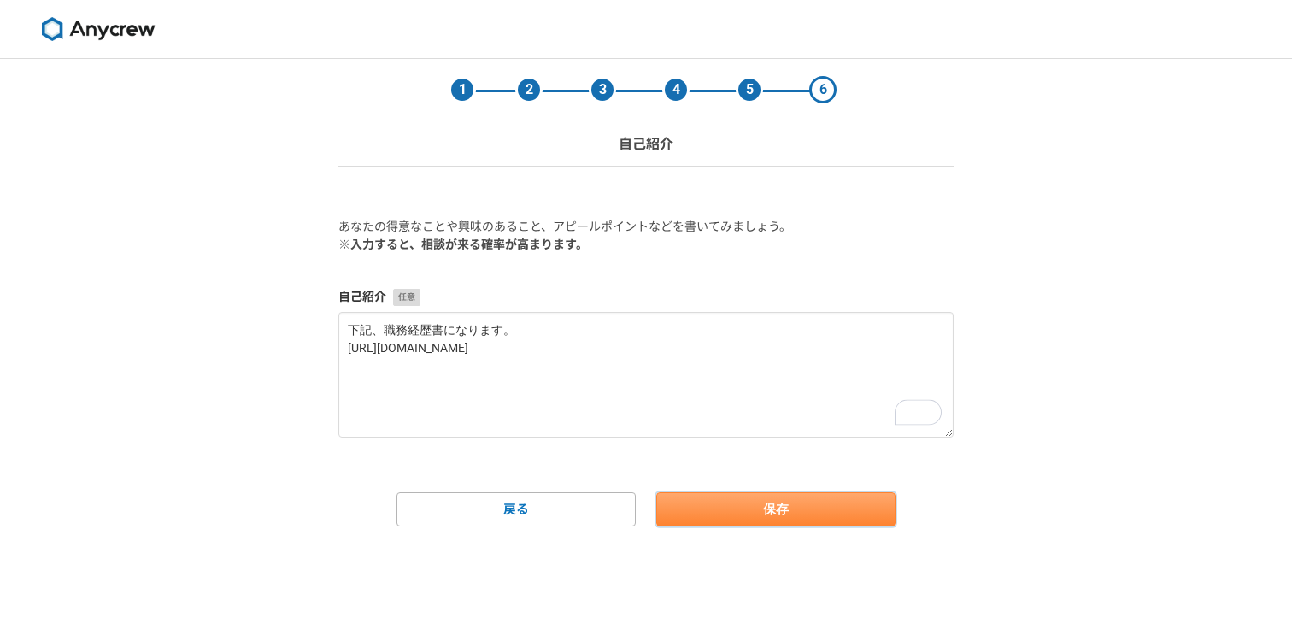
click at [827, 507] on button "保存" at bounding box center [775, 509] width 239 height 34
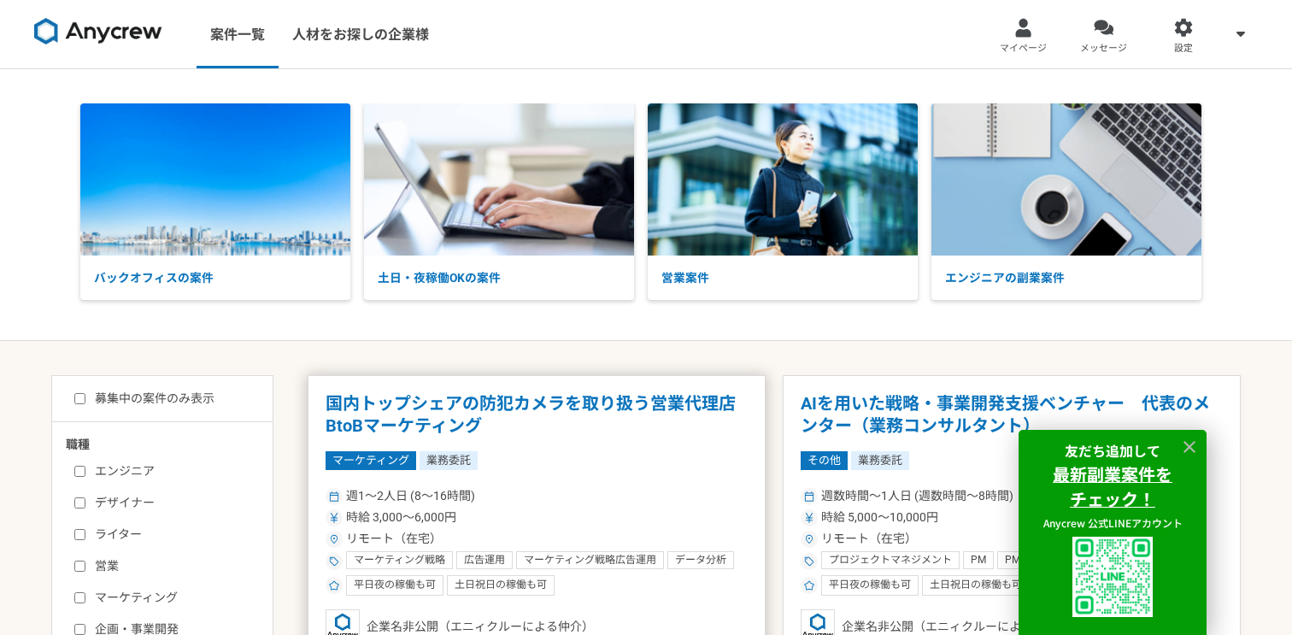
scroll to position [186, 0]
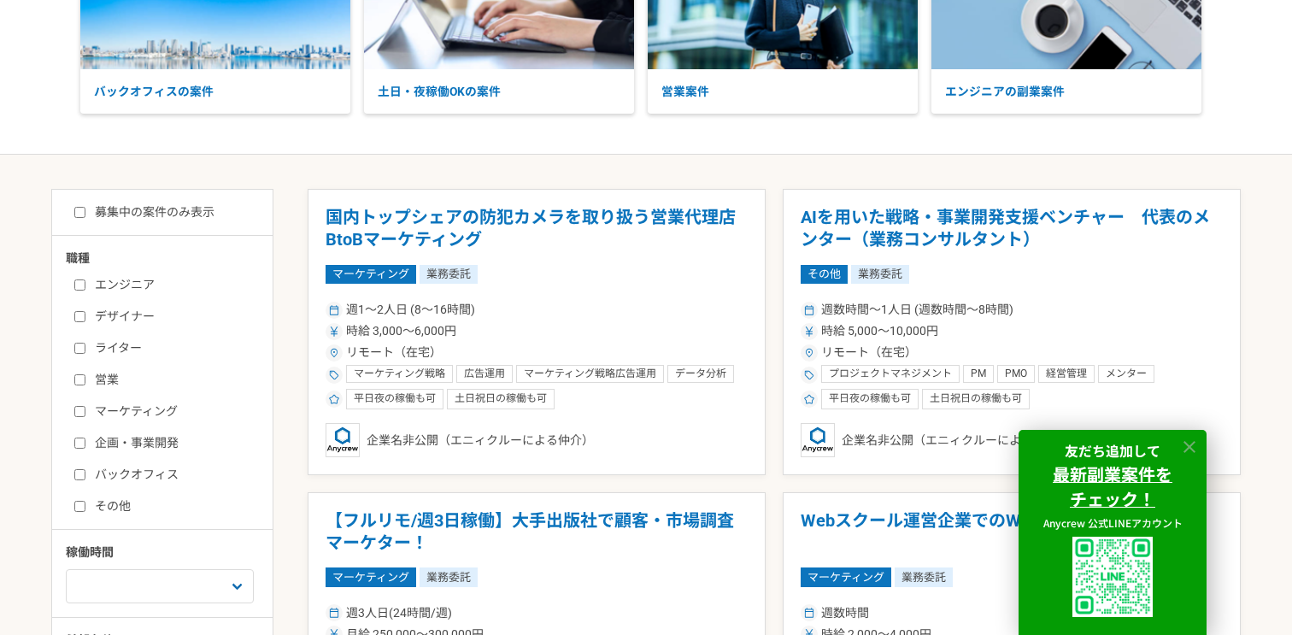
click at [1188, 451] on icon at bounding box center [1190, 448] width 20 height 20
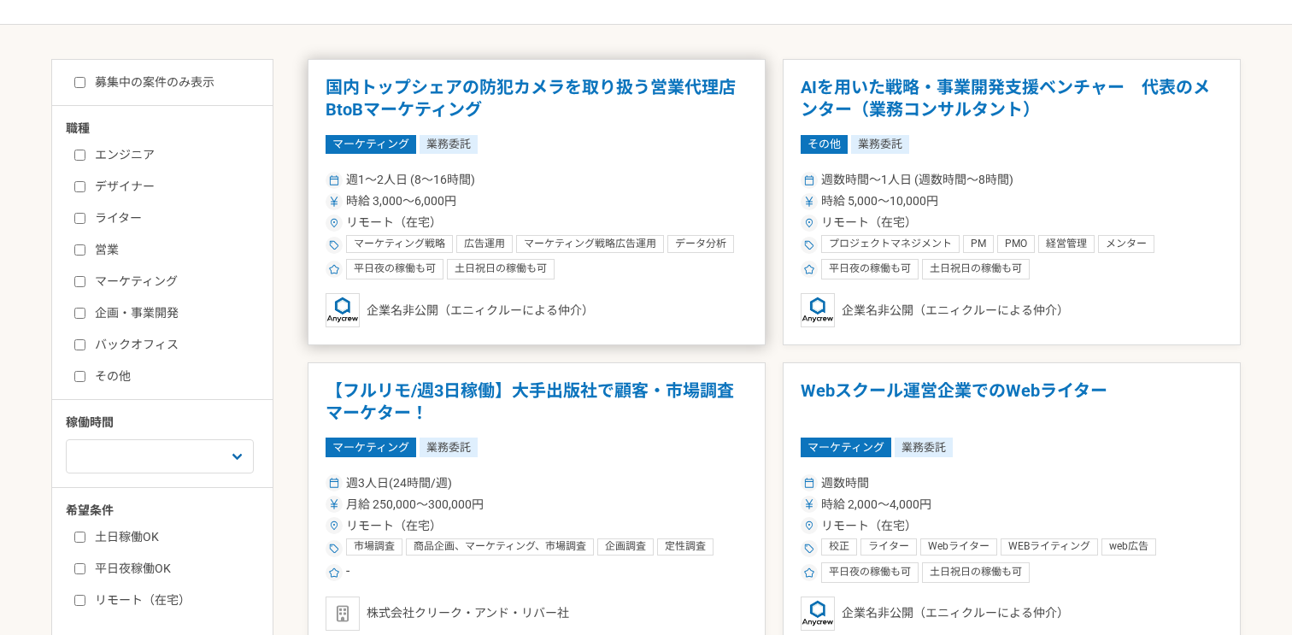
scroll to position [191, 0]
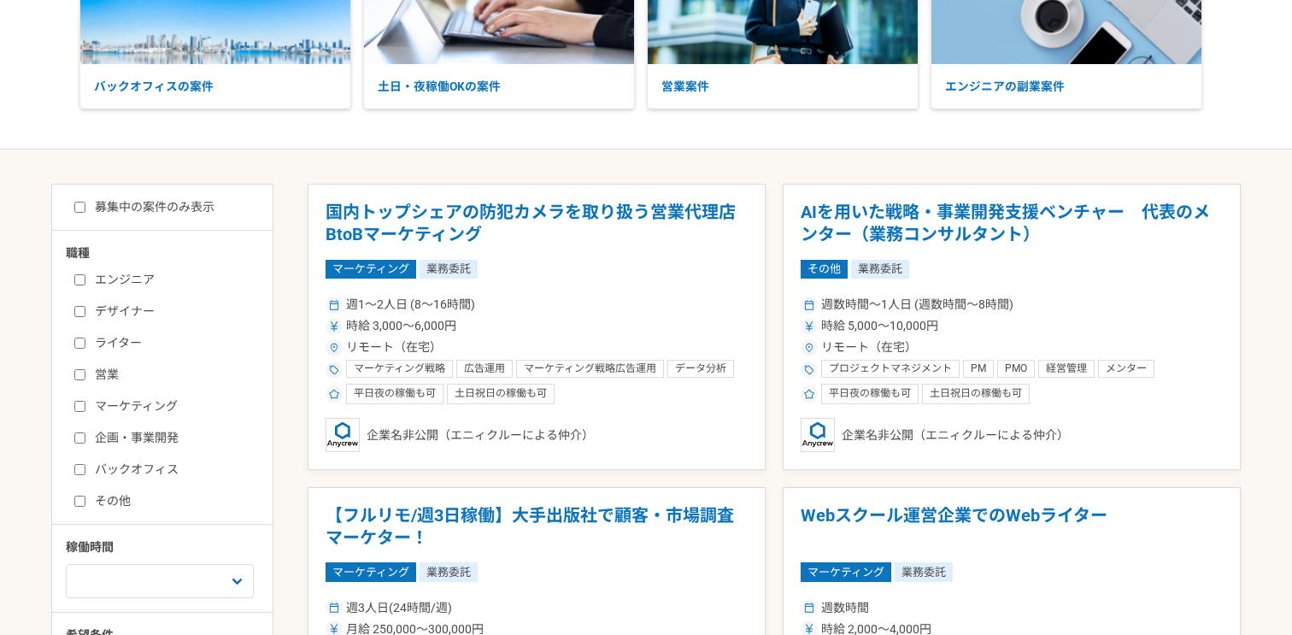
click at [127, 279] on label "エンジニア" at bounding box center [172, 280] width 197 height 18
click at [85, 279] on input "エンジニア" at bounding box center [79, 279] width 11 height 11
checkbox input "true"
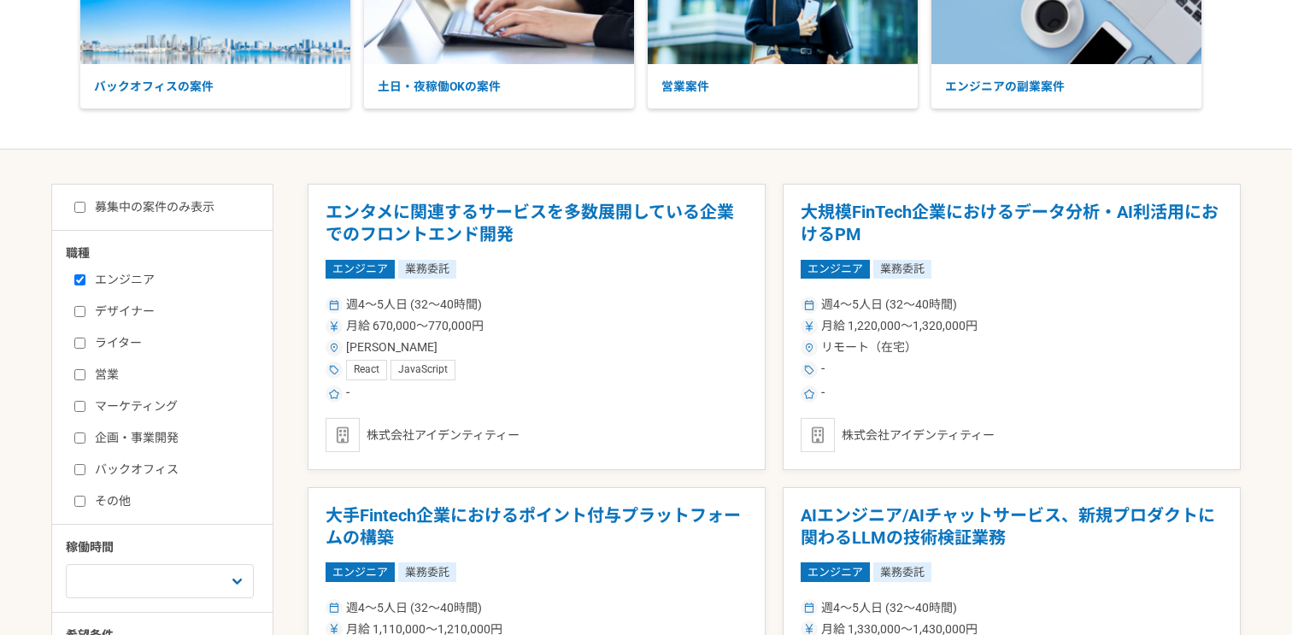
click at [125, 208] on label "募集中の案件のみ表示" at bounding box center [144, 207] width 140 height 18
click at [85, 208] on input "募集中の案件のみ表示" at bounding box center [79, 207] width 11 height 11
checkbox input "true"
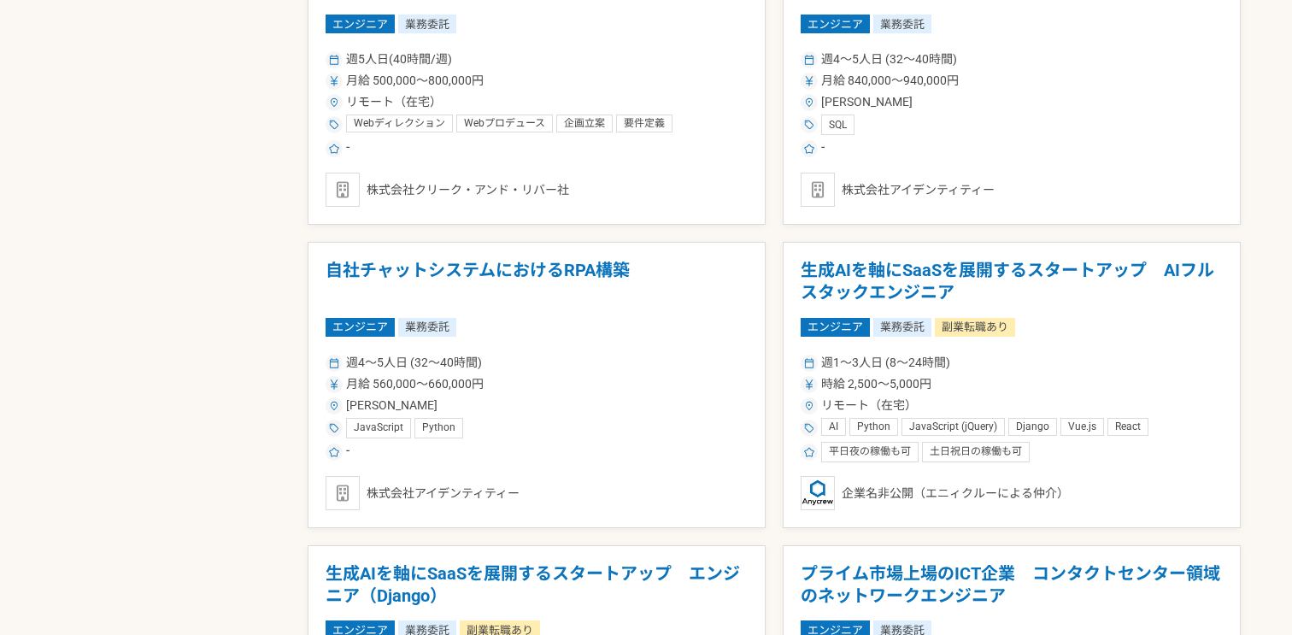
scroll to position [1651, 0]
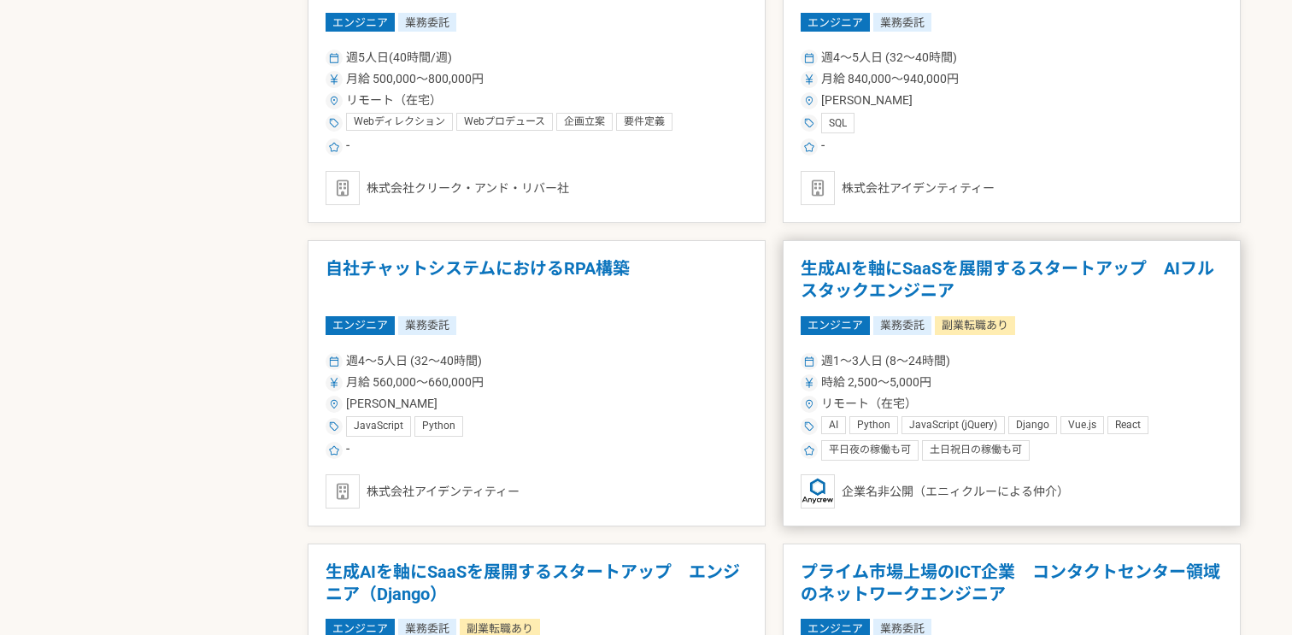
click at [864, 282] on h1 "生成AIを軸にSaaSを展開するスタートアップ　AIフルスタックエンジニア" at bounding box center [1012, 280] width 422 height 44
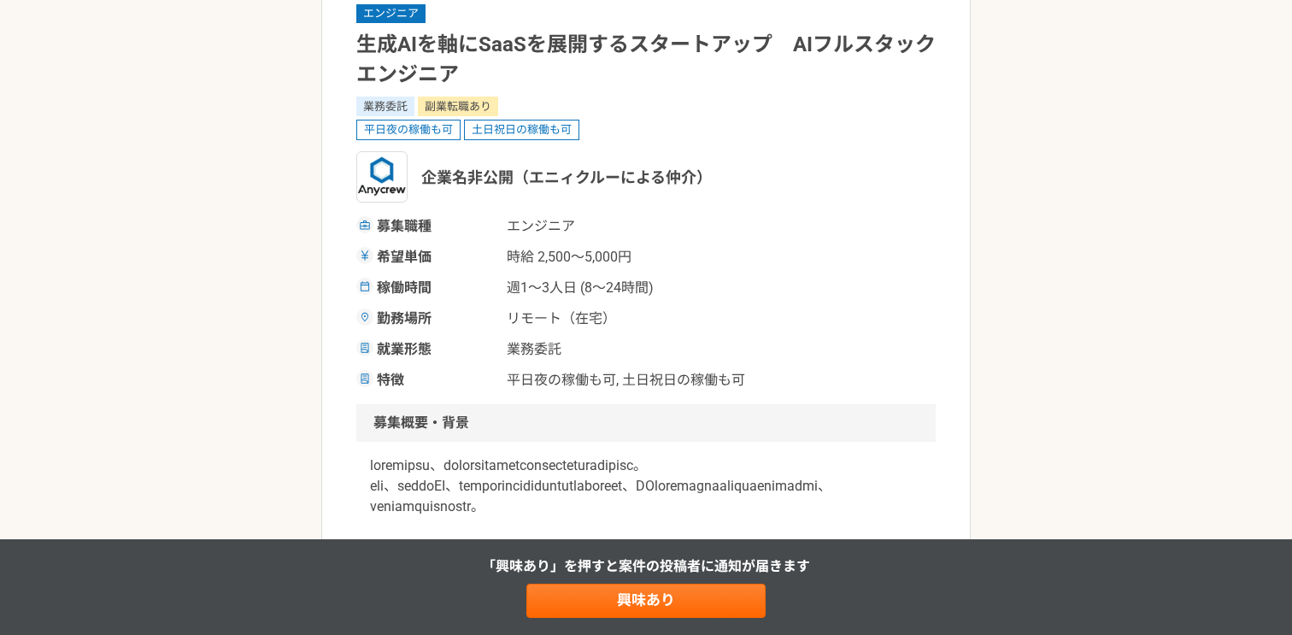
scroll to position [139, 0]
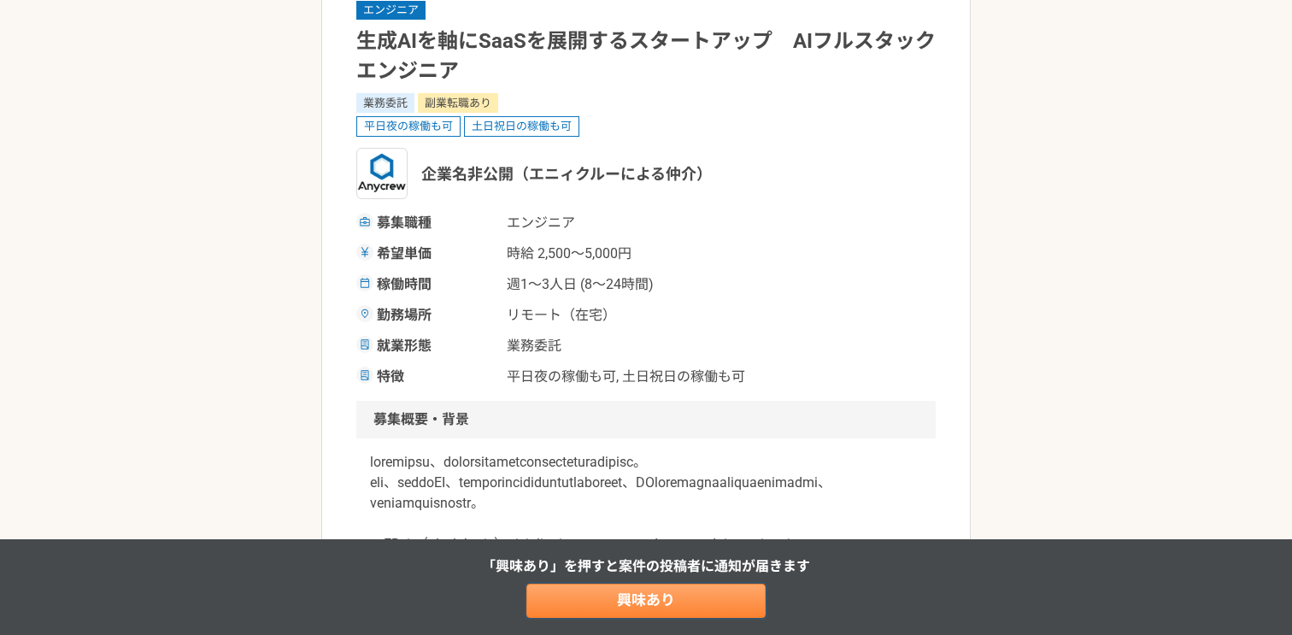
click at [629, 603] on link "興味あり" at bounding box center [646, 601] width 239 height 34
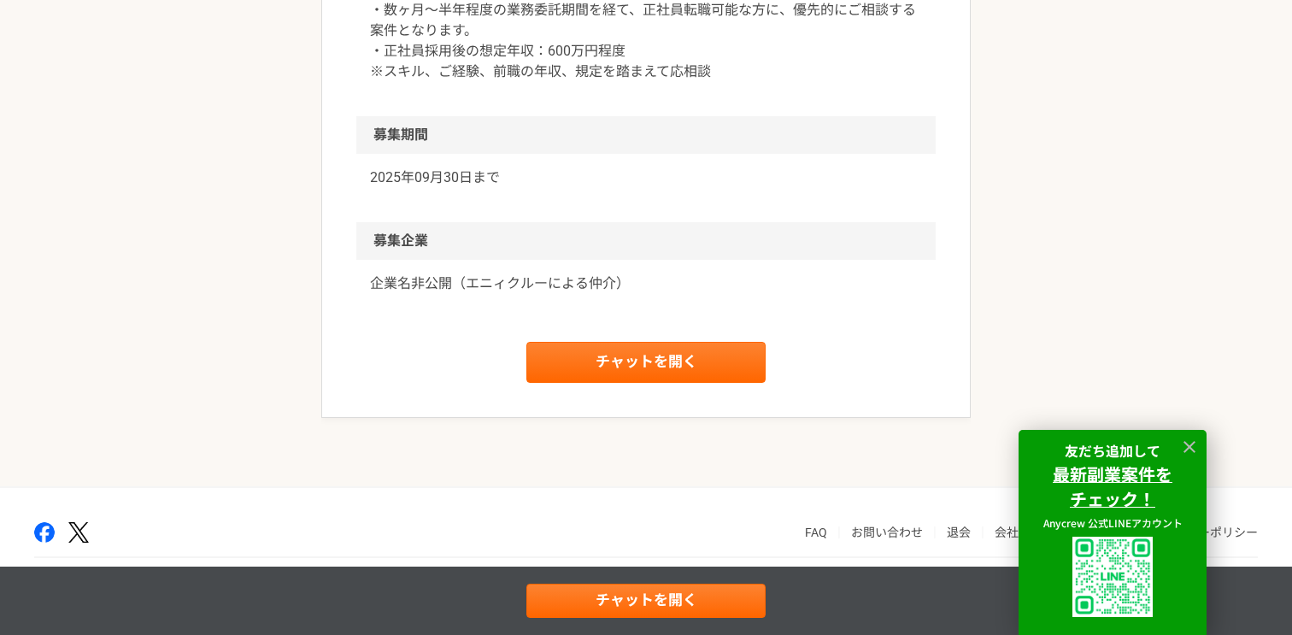
scroll to position [2535, 0]
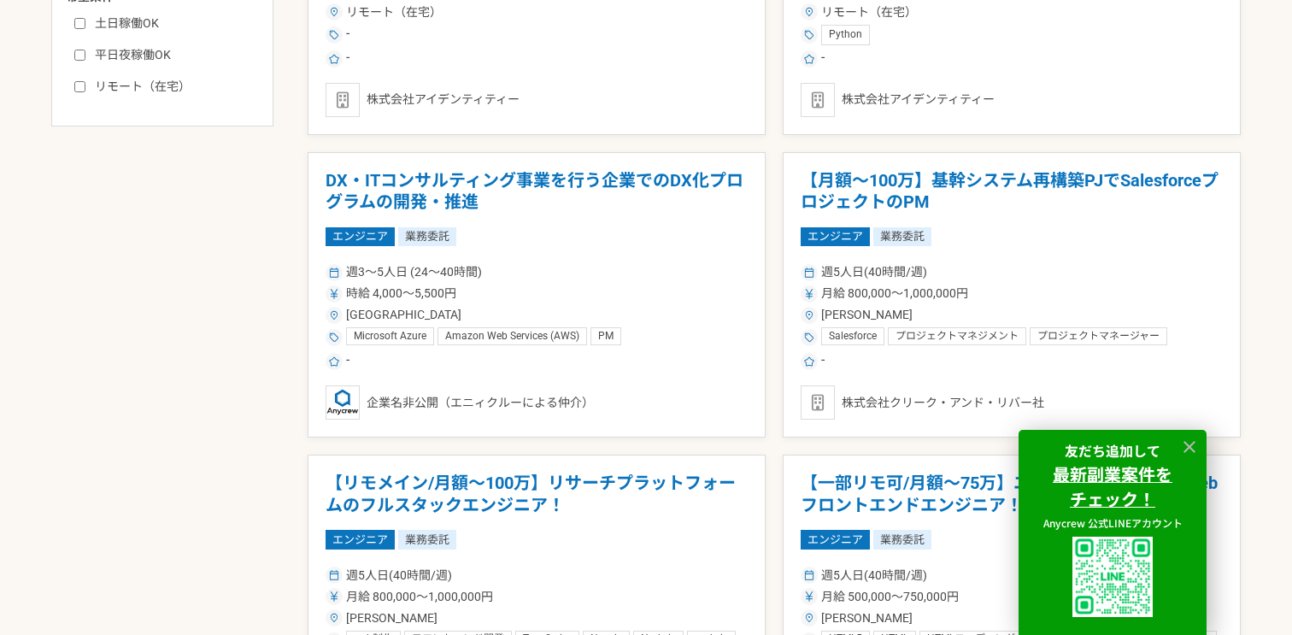
scroll to position [1424, 0]
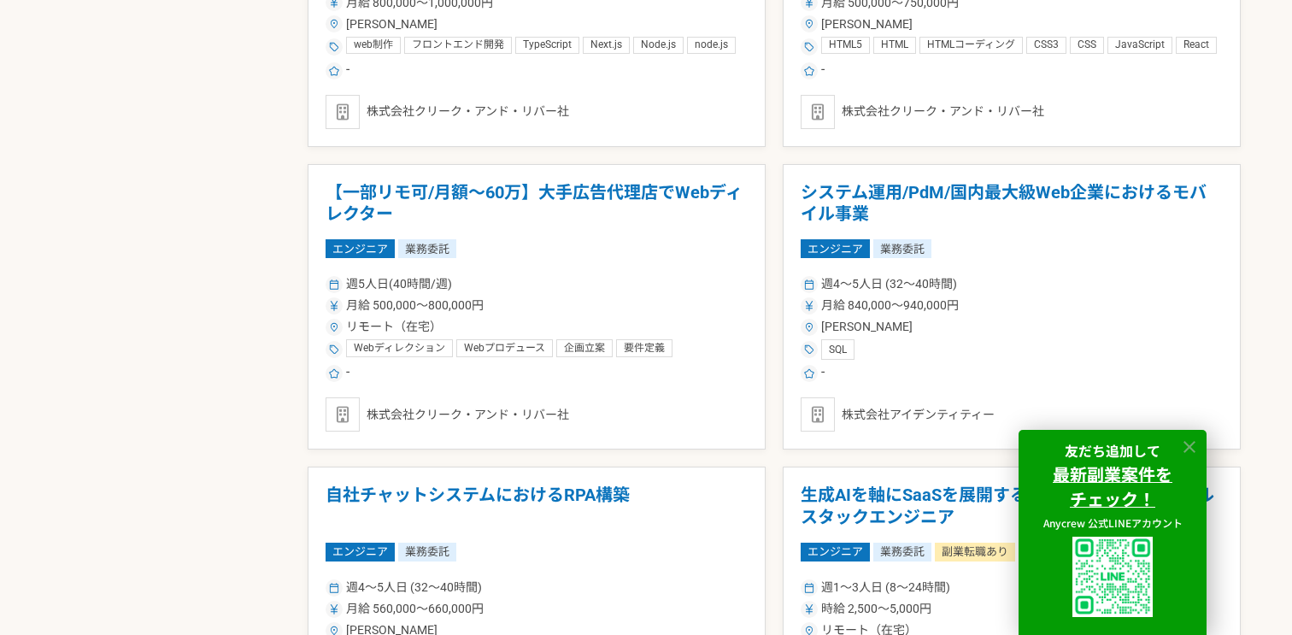
click at [1195, 447] on icon at bounding box center [1190, 448] width 20 height 20
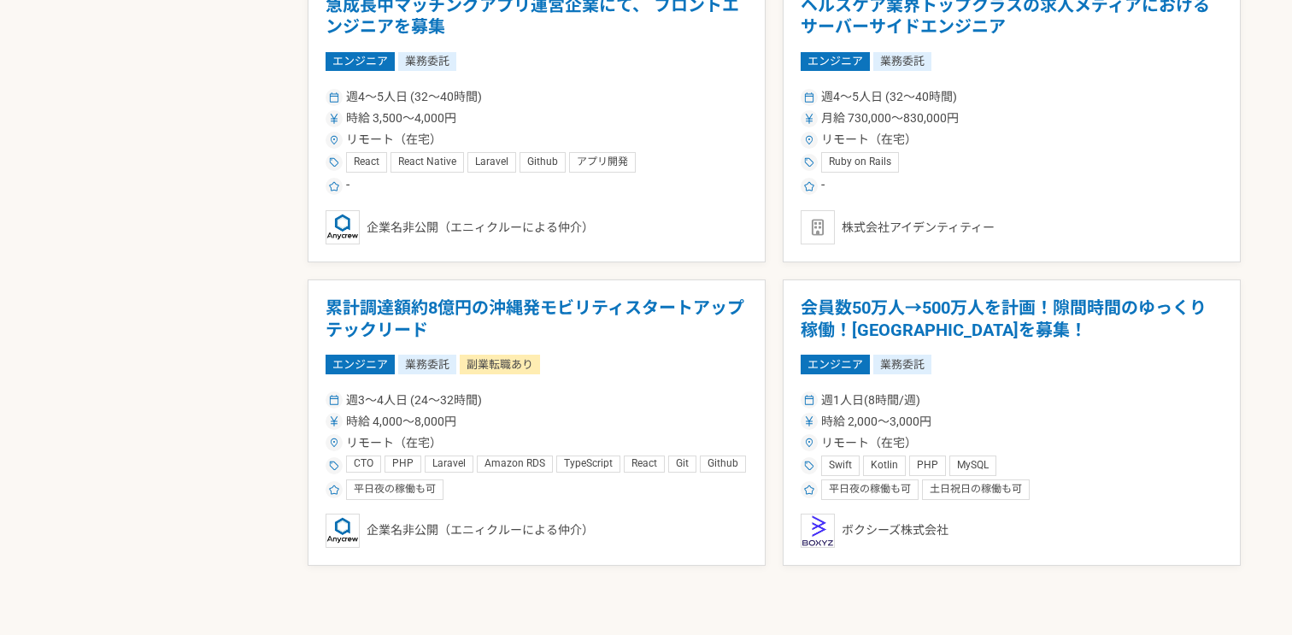
scroll to position [2523, 0]
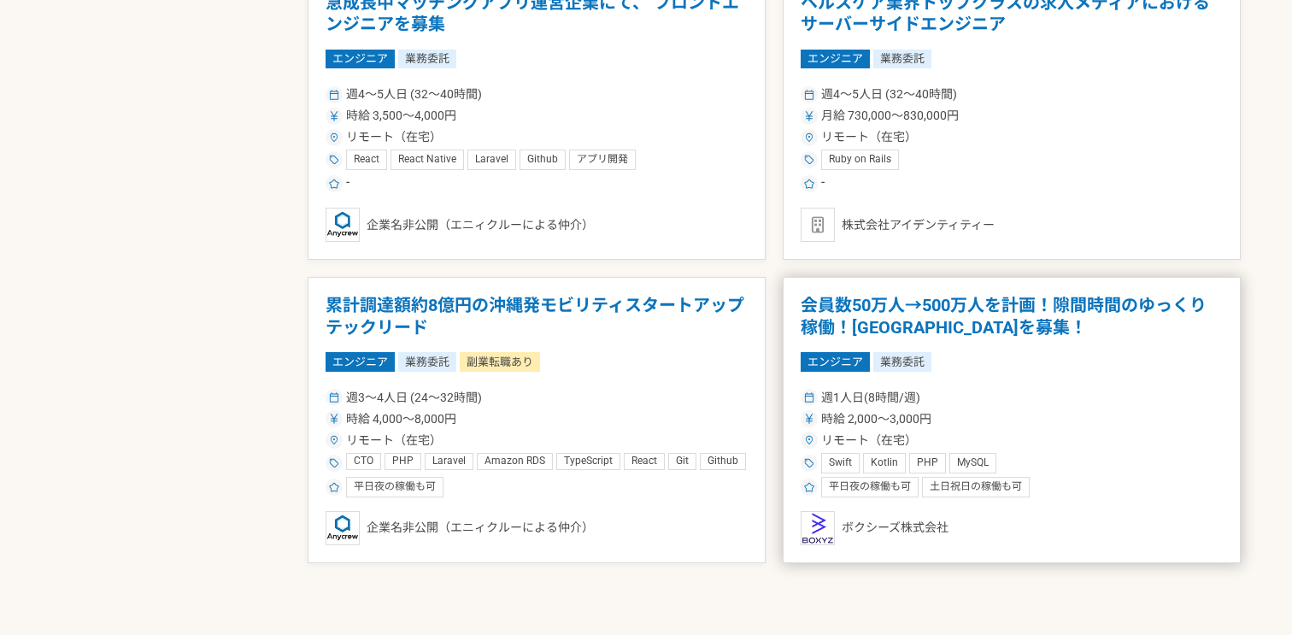
click at [1014, 413] on div "時給 2,000〜3,000円" at bounding box center [1012, 419] width 422 height 18
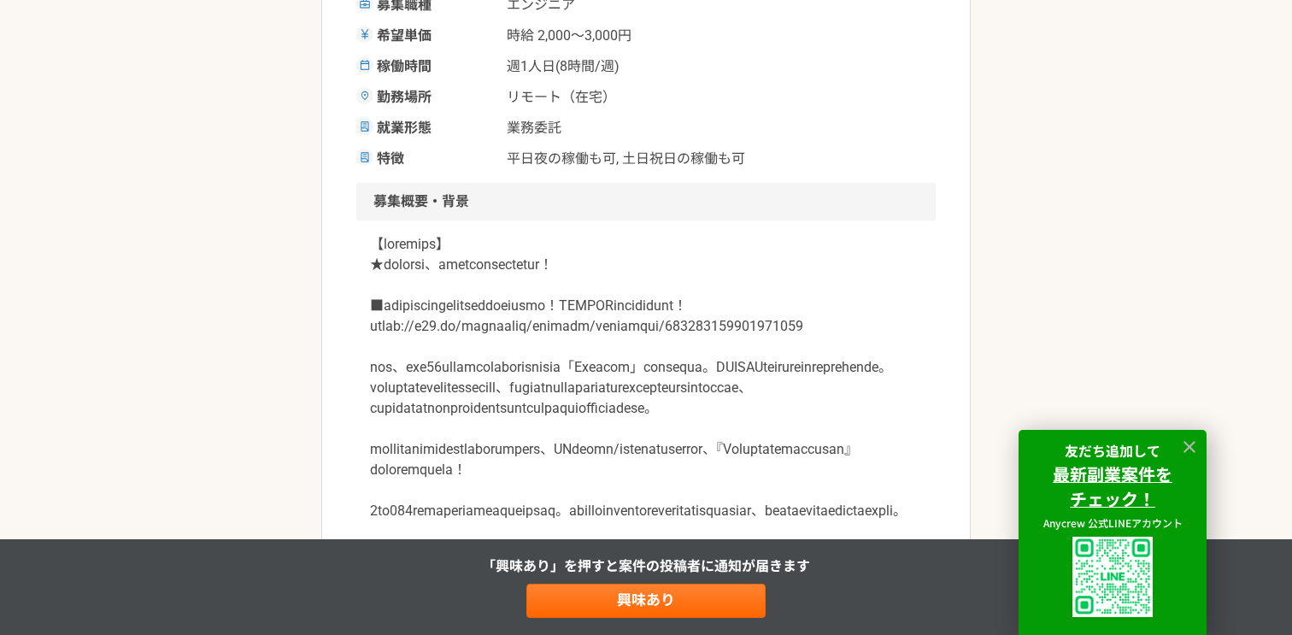
scroll to position [362, 0]
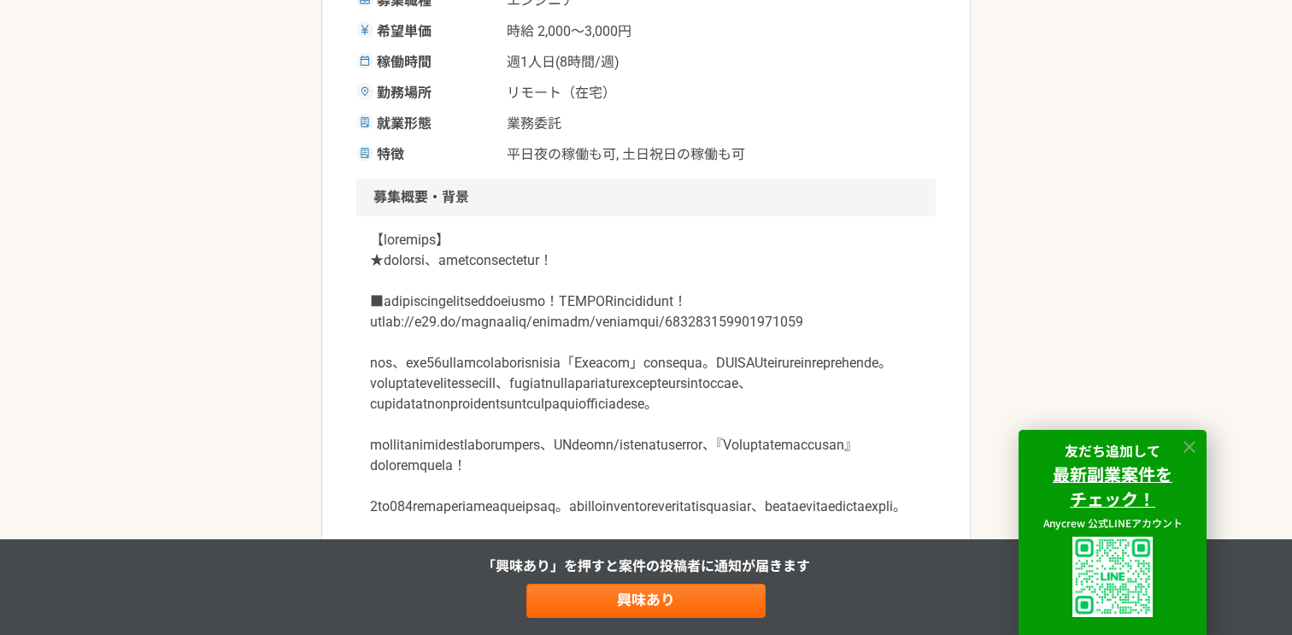
click at [1192, 448] on icon at bounding box center [1190, 447] width 12 height 12
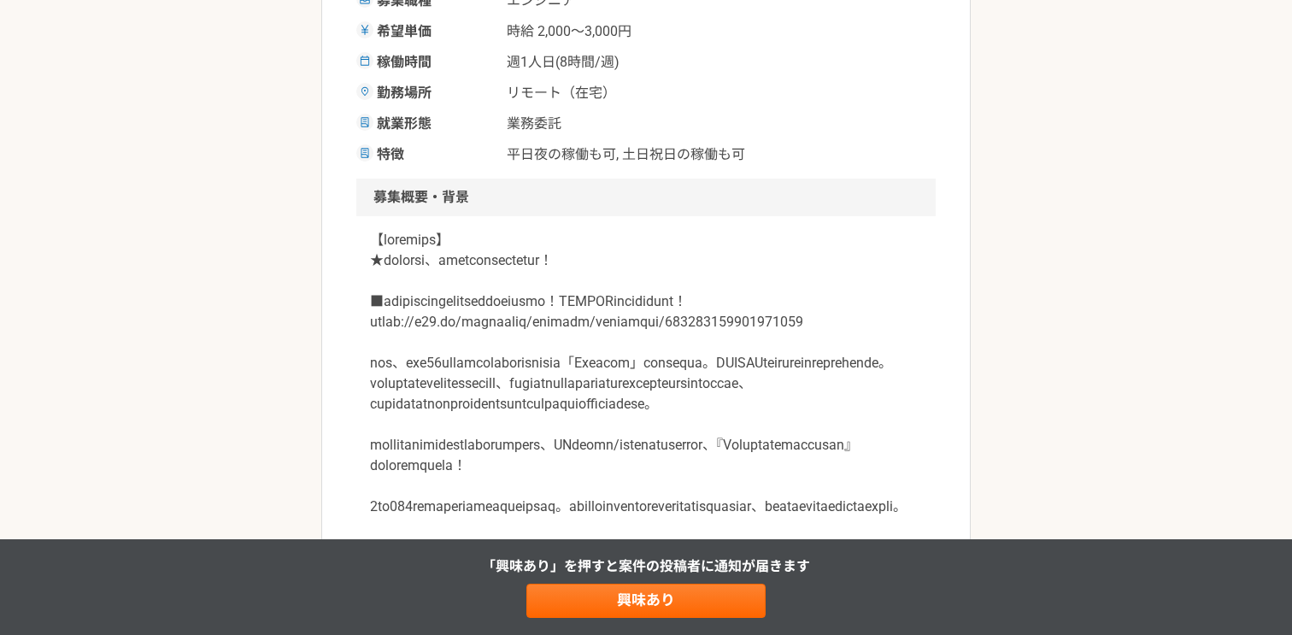
scroll to position [415, 0]
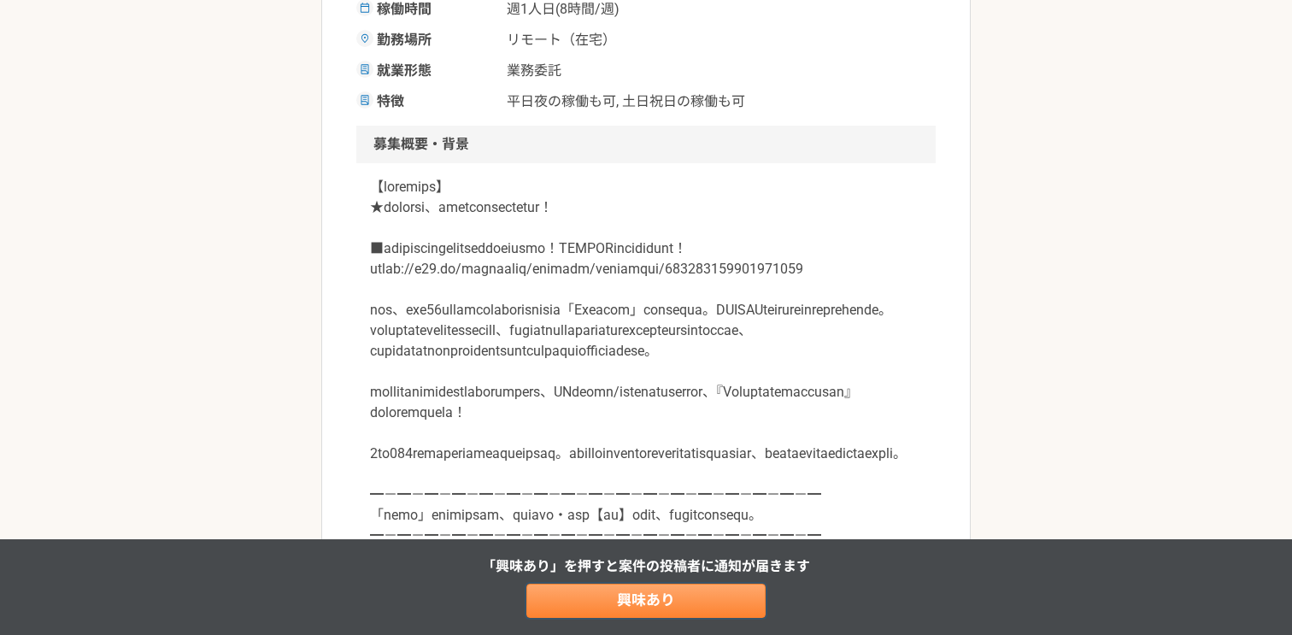
click at [695, 601] on link "興味あり" at bounding box center [646, 601] width 239 height 34
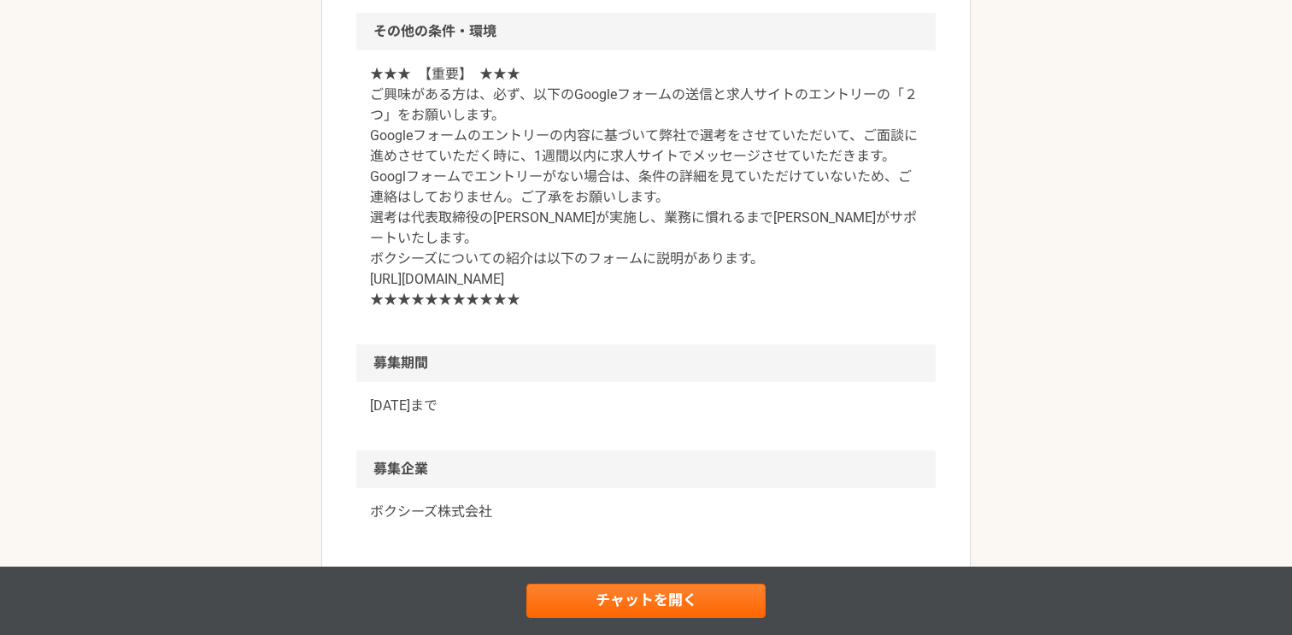
scroll to position [2196, 0]
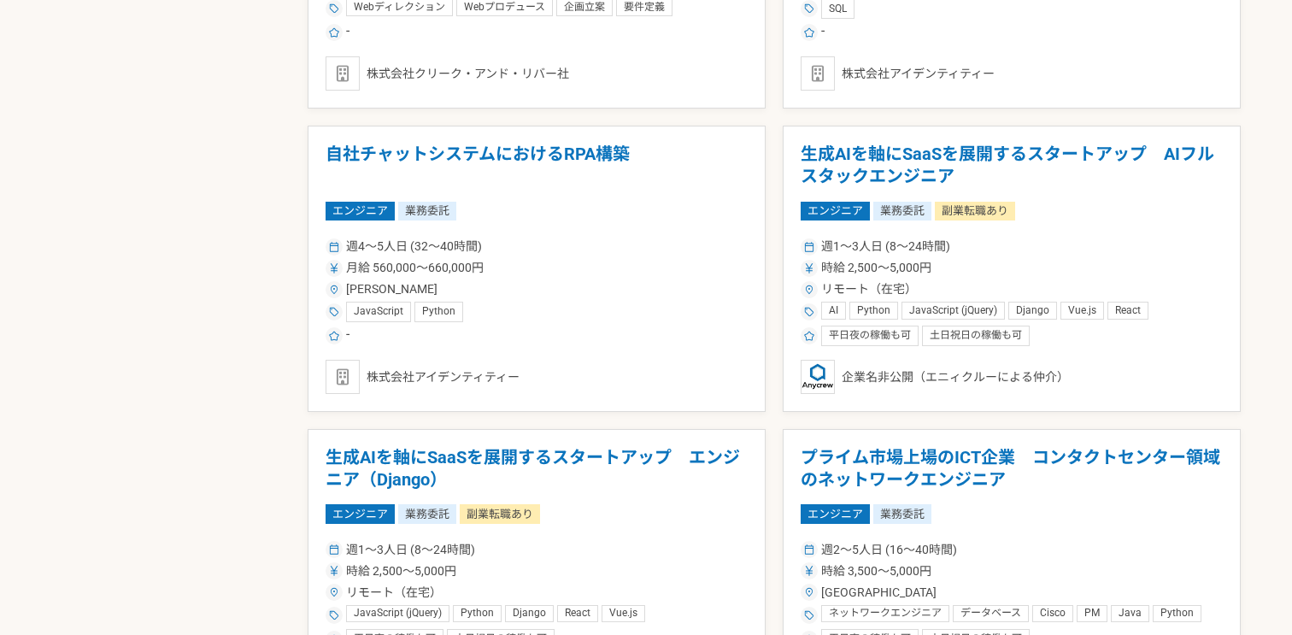
scroll to position [2702, 0]
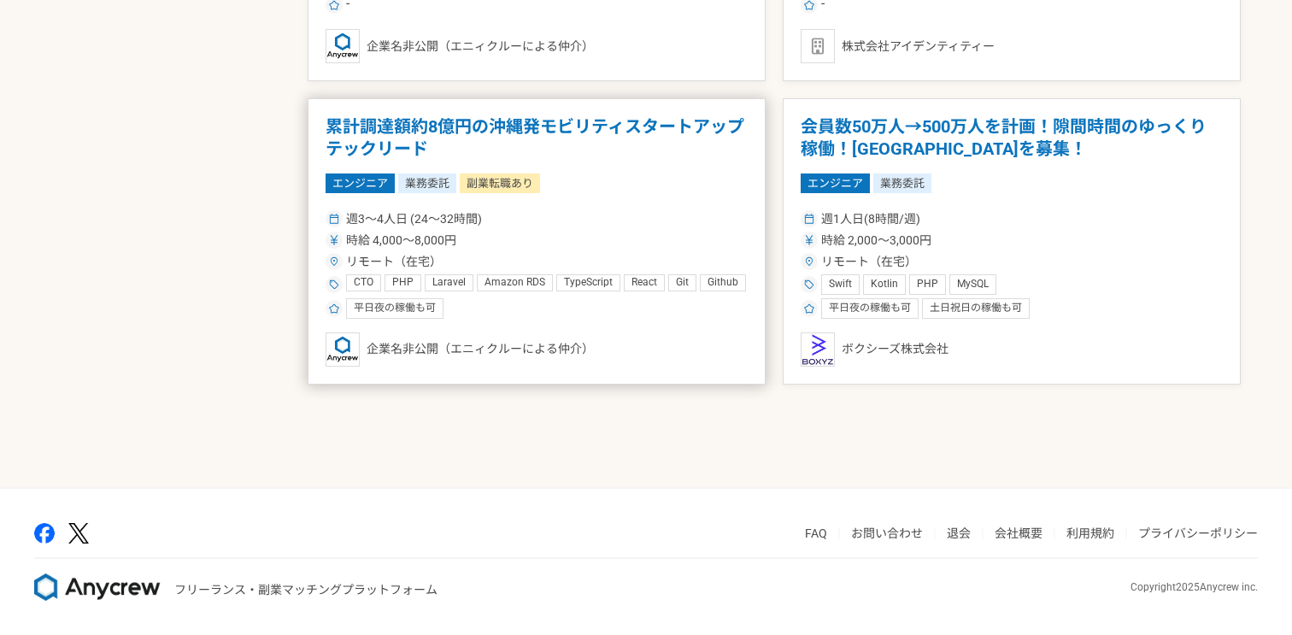
click at [661, 211] on div "週3〜4人日 (24〜32時間)" at bounding box center [537, 219] width 422 height 18
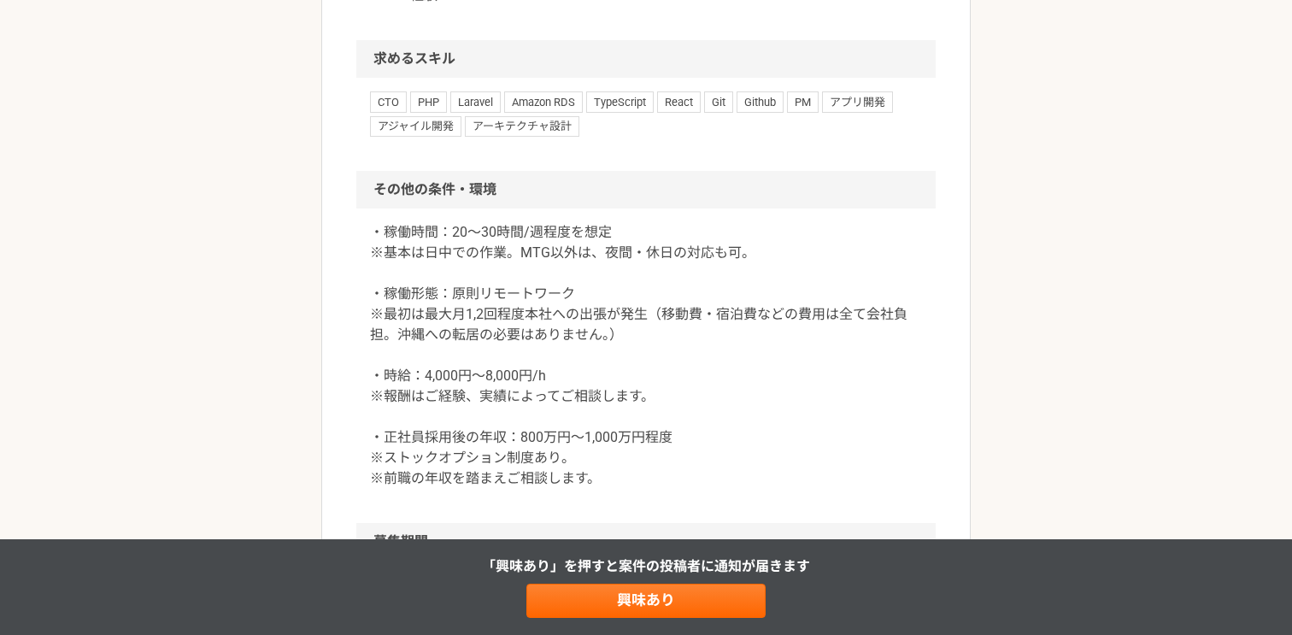
scroll to position [2142, 0]
